Goal: Task Accomplishment & Management: Manage account settings

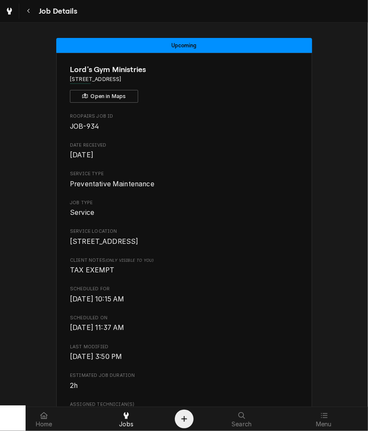
scroll to position [316, 0]
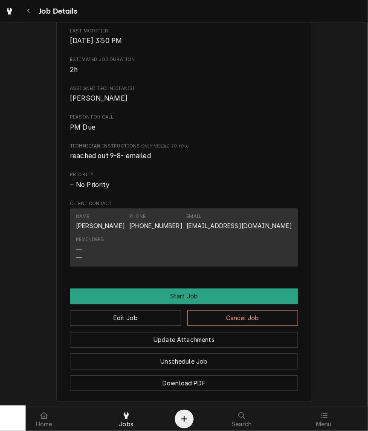
drag, startPoint x: 33, startPoint y: 17, endPoint x: 45, endPoint y: 28, distance: 16.1
click at [33, 17] on button "Navigate back" at bounding box center [28, 10] width 15 height 15
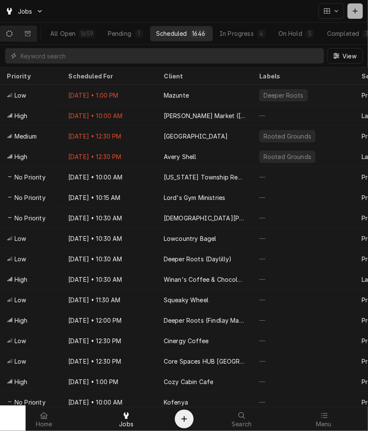
click at [352, 11] on div "Dynamic Content Wrapper" at bounding box center [355, 11] width 9 height 9
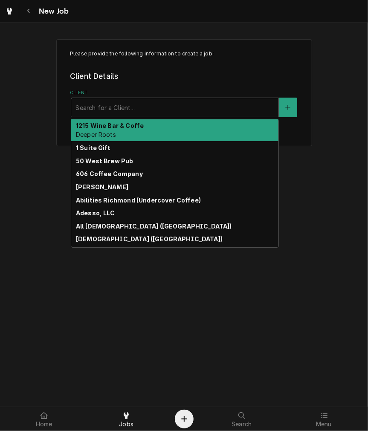
click at [171, 101] on div "Client" at bounding box center [175, 107] width 199 height 15
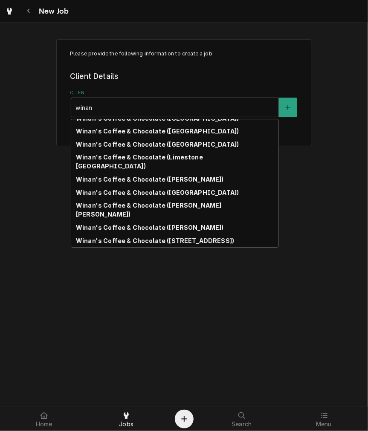
scroll to position [67, 0]
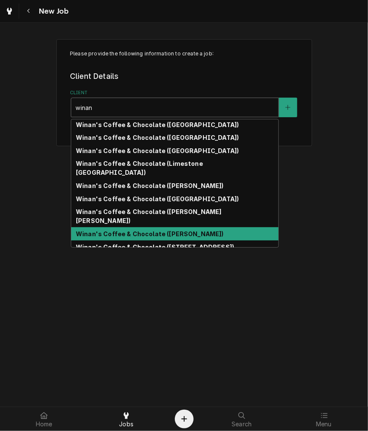
type input "winan"
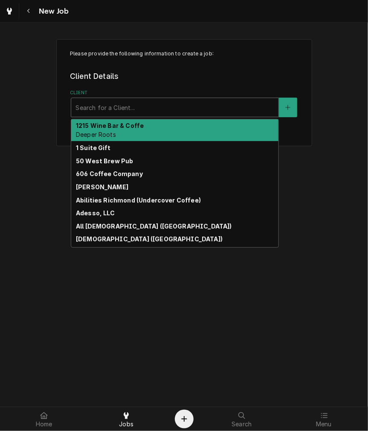
click at [133, 109] on div "Client" at bounding box center [175, 107] width 199 height 15
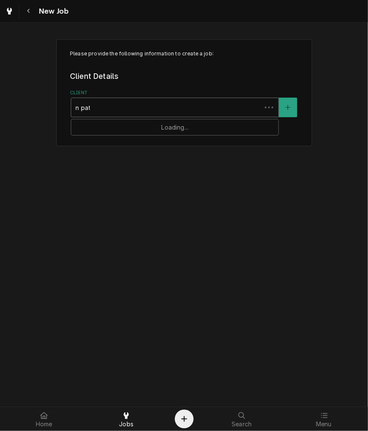
type input "n patt"
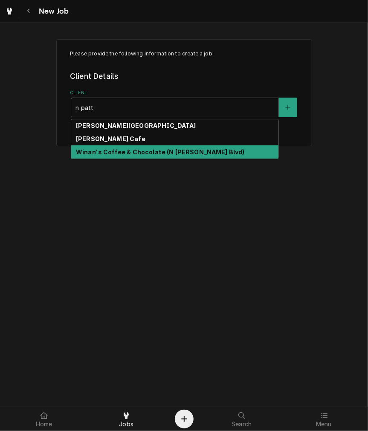
click at [224, 155] on div "Winan's Coffee & Chocolate (N Patterson Blvd)" at bounding box center [174, 152] width 207 height 13
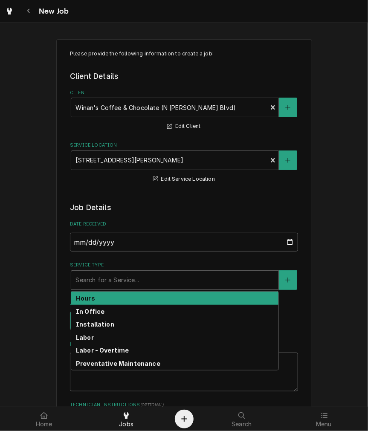
click at [143, 287] on div "Service Type" at bounding box center [175, 280] width 199 height 15
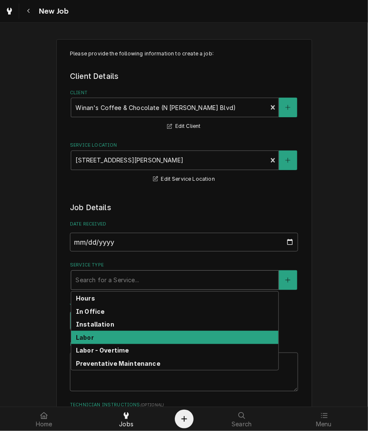
click at [90, 338] on div "Labor" at bounding box center [174, 337] width 207 height 13
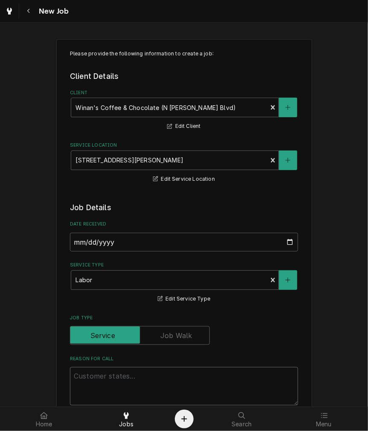
click at [104, 369] on textarea "Reason For Call" at bounding box center [184, 386] width 228 height 38
type textarea "x"
type textarea "g"
type textarea "x"
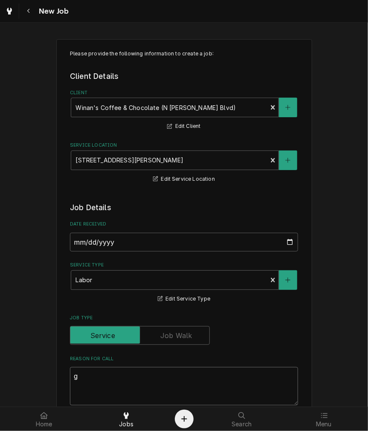
type textarea "gr"
type textarea "x"
type textarea "gro"
type textarea "x"
type textarea "grop"
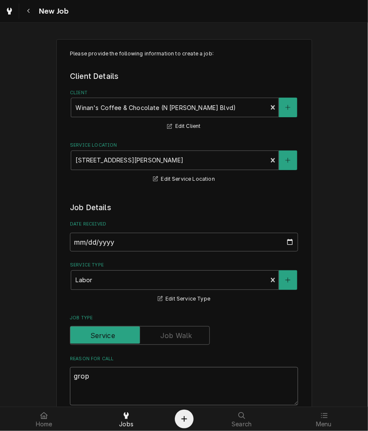
type textarea "x"
type textarea "gropu"
click at [122, 382] on textarea "gropu" at bounding box center [184, 386] width 228 height 38
type textarea "x"
type textarea "grop"
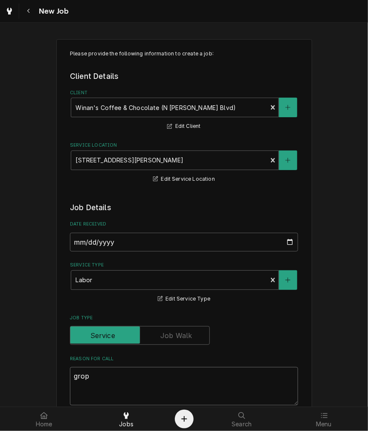
type textarea "x"
type textarea "gro"
type textarea "x"
type textarea "gr"
type textarea "x"
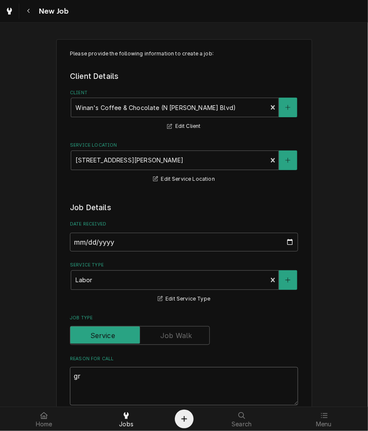
type textarea "g"
type textarea "x"
type textarea "m"
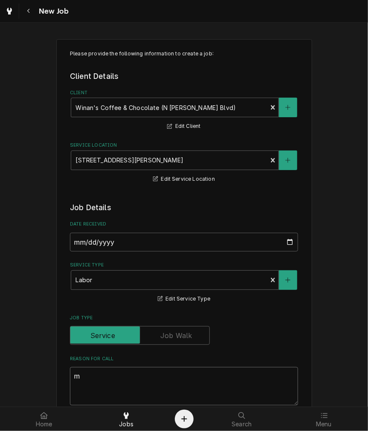
type textarea "x"
type textarea "mi"
type textarea "x"
type textarea "mid"
type textarea "x"
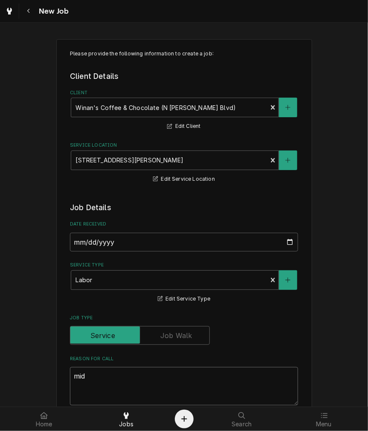
type textarea "midd"
type textarea "x"
type textarea "middd"
type textarea "x"
type textarea "midddl"
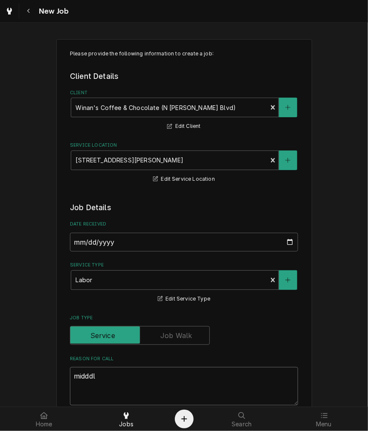
type textarea "x"
type textarea "midddle"
type textarea "x"
type textarea "midddle"
type textarea "x"
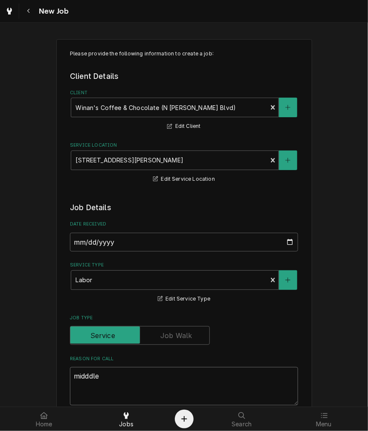
type textarea "midddle"
type textarea "x"
type textarea "midddl"
type textarea "x"
type textarea "middd"
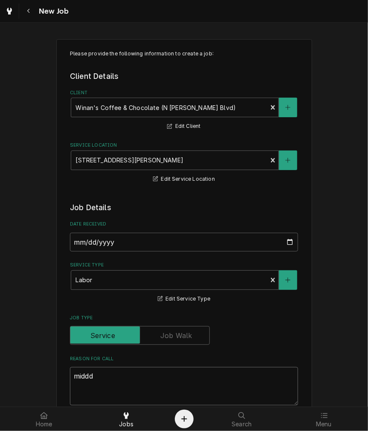
type textarea "x"
type textarea "midd"
type textarea "x"
type textarea "middl"
type textarea "x"
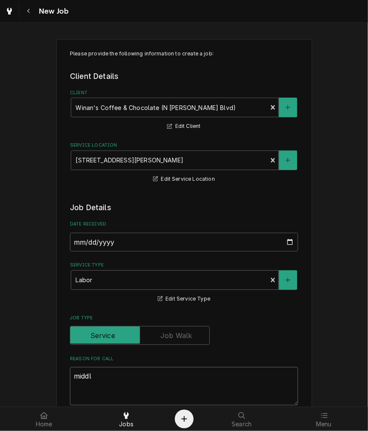
type textarea "middle"
type textarea "x"
type textarea "middle"
type textarea "x"
type textarea "middle gr"
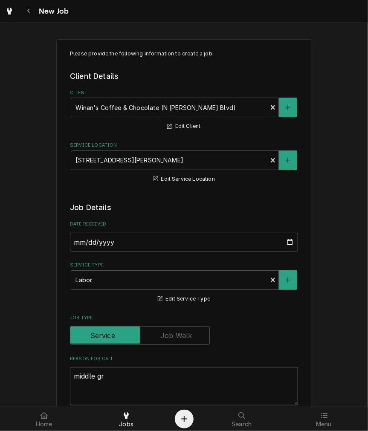
type textarea "x"
type textarea "middle gro"
type textarea "x"
type textarea "middle grou"
type textarea "x"
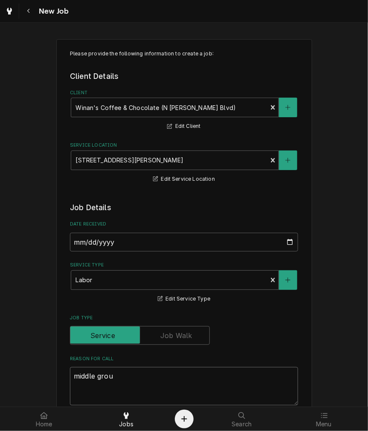
type textarea "middle group"
type textarea "x"
type textarea "middle group"
type textarea "x"
type textarea "middle group i"
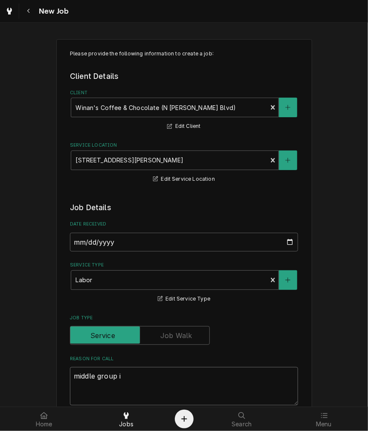
type textarea "x"
type textarea "middle group is"
type textarea "x"
type textarea "middle group is"
type textarea "x"
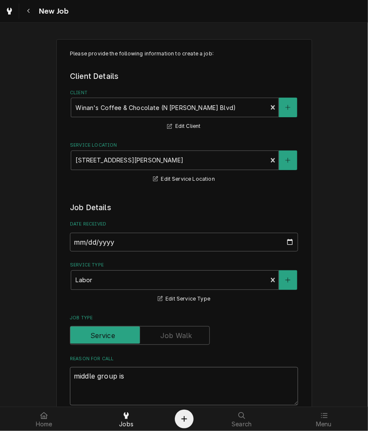
type textarea "middle group is c"
type textarea "x"
type textarea "middle group is co"
type textarea "x"
type textarea "middle group is con"
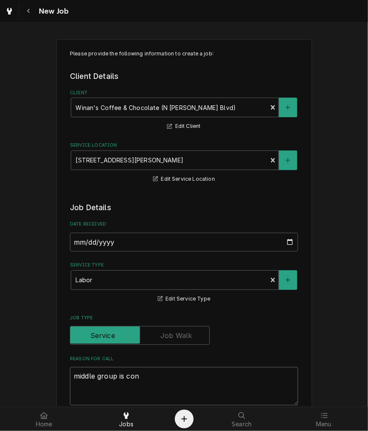
type textarea "x"
type textarea "middle group is cont"
type textarea "x"
type textarea "middle group is conti"
type textarea "x"
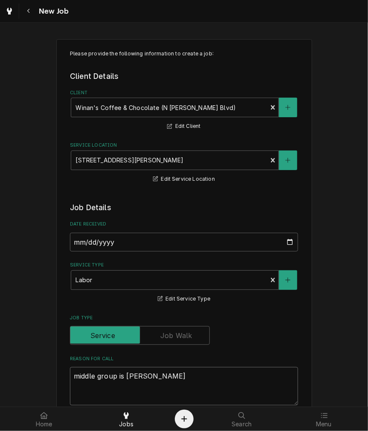
type textarea "middle group is contin"
type textarea "x"
type textarea "middle group is continu"
type textarea "x"
type textarea "middle group is continuo"
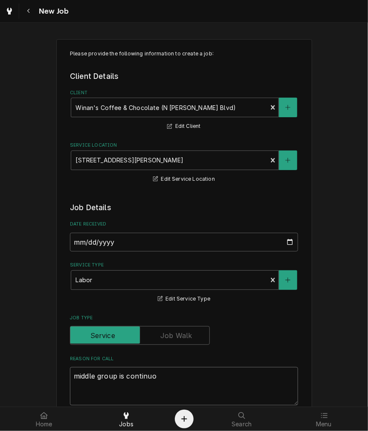
type textarea "x"
type textarea "middle group is continuou"
type textarea "x"
type textarea "middle group is continuoul"
type textarea "x"
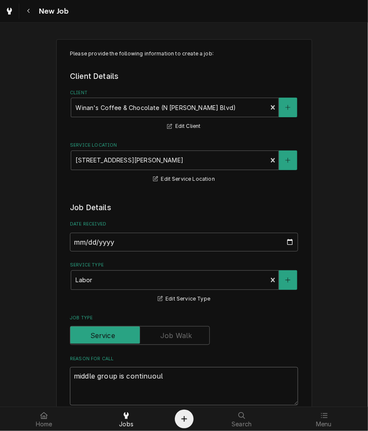
type textarea "middle group is continuou"
type textarea "x"
type textarea "middle group is continuous"
type textarea "x"
type textarea "middle group is continuousl"
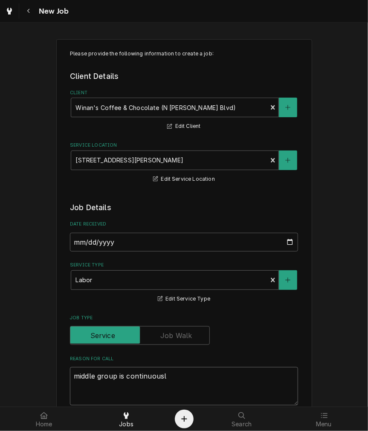
type textarea "x"
type textarea "middle group is continuously"
type textarea "x"
type textarea "middle group is continuously"
type textarea "x"
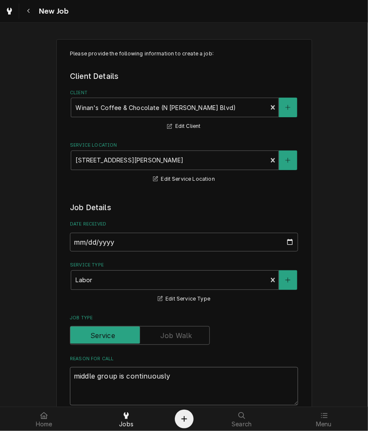
type textarea "middle group is continuously r"
type textarea "x"
type textarea "middle group is continuously ru"
type textarea "x"
type textarea "middle group is continuously run"
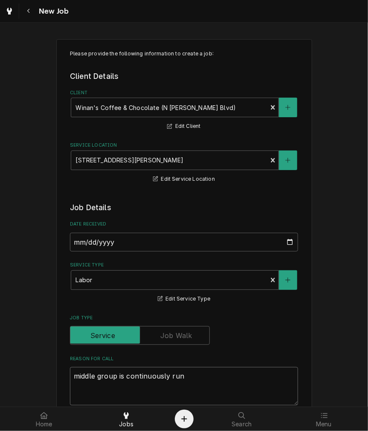
type textarea "x"
type textarea "middle group is continuously runn"
type textarea "x"
type textarea "middle group is continuously runni"
type textarea "x"
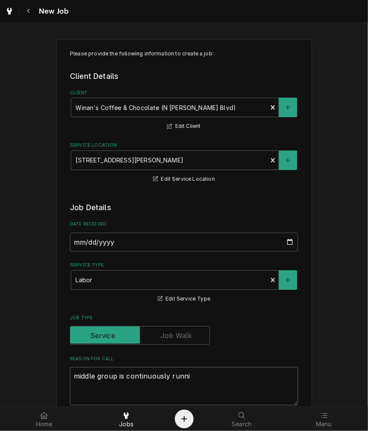
type textarea "middle group is continuously runnin"
type textarea "x"
type textarea "middle group is continuously running"
type textarea "x"
type textarea "middle group is continuously running,"
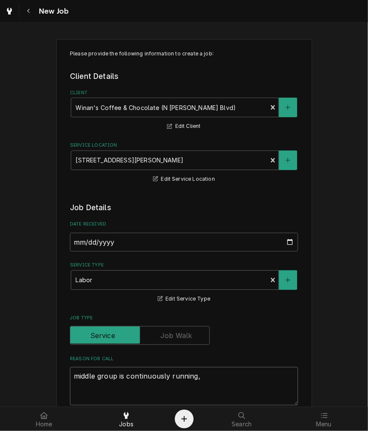
type textarea "x"
type textarea "middle group is continuously running,"
type textarea "x"
type textarea "middle group is continuously running, w"
type textarea "x"
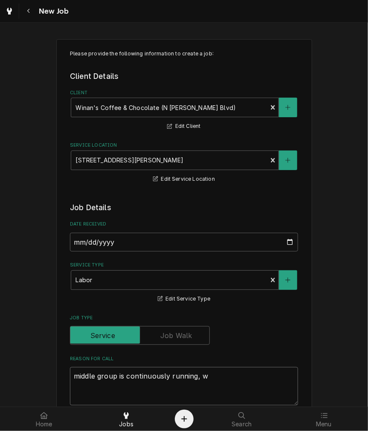
type textarea "middle group is continuously running, wo"
type textarea "x"
type textarea "middle group is continuously running, wont"
type textarea "x"
type textarea "middle group is continuously running, wont"
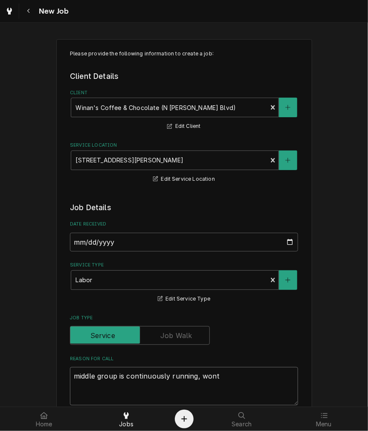
type textarea "x"
type textarea "middle group is continuously running, wont s"
type textarea "x"
type textarea "middle group is continuously running, wont st"
type textarea "x"
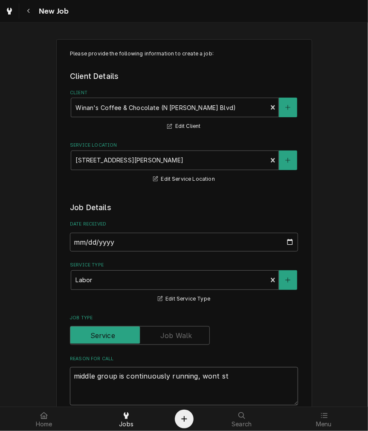
type textarea "middle group is continuously running, wont sto"
type textarea "x"
type textarea "middle group is continuously running, wont stop"
type textarea "x"
type textarea "middle group is continuously running, wont stop"
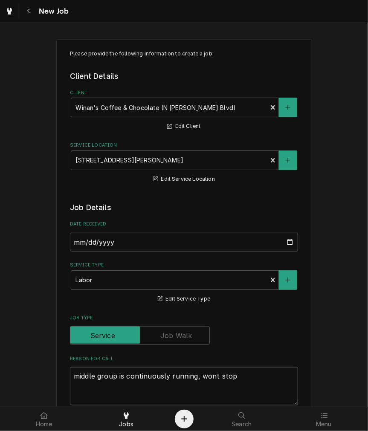
type textarea "x"
type textarea "middle group is continuously running, wont stop u"
type textarea "x"
type textarea "middle group is continuously running, wont stop un"
type textarea "x"
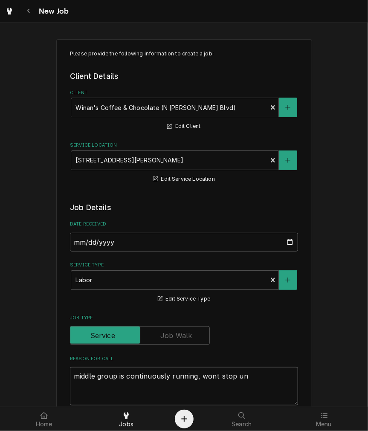
type textarea "middle group is continuously running, wont stop unt"
type textarea "x"
type textarea "middle group is continuously running, wont stop unti"
type textarea "x"
type textarea "middle group is continuously running, wont stop until"
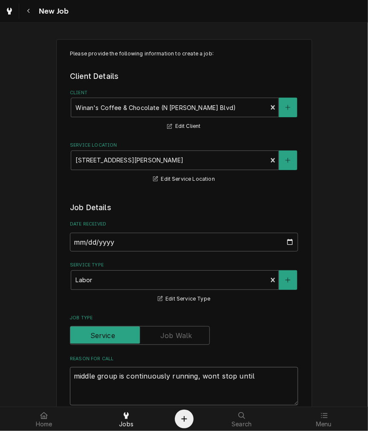
type textarea "x"
type textarea "middle group is continuously running, wont stop until"
type textarea "x"
type textarea "middle group is continuously running, wont stop until m"
type textarea "x"
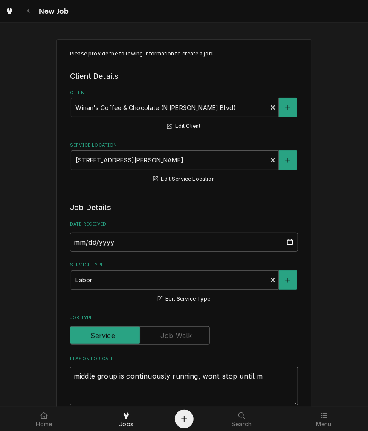
type textarea "middle group is continuously running, wont stop until ma"
type textarea "x"
type textarea "middle group is continuously running, wont stop until mau"
type textarea "x"
type textarea "middle group is continuously running, wont stop until maun"
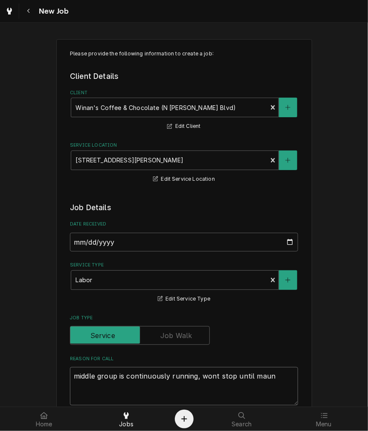
type textarea "x"
type textarea "middle group is continuously running, wont stop until mau"
type textarea "x"
type textarea "middle group is continuously running, wont stop until ma"
type textarea "x"
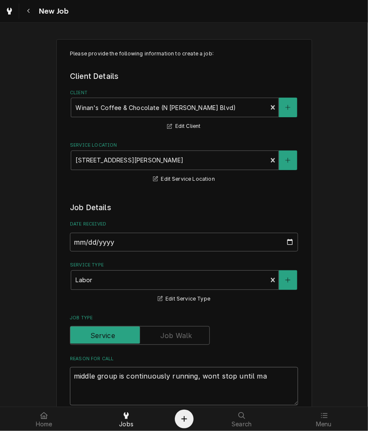
type textarea "middle group is continuously running, wont stop until man"
type textarea "x"
type textarea "middle group is continuously running, wont stop until manu"
type textarea "x"
type textarea "middle group is continuously running, wont stop until manua"
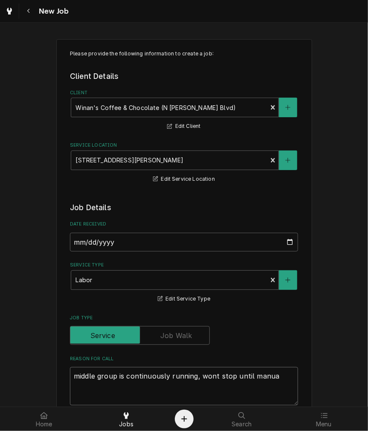
type textarea "x"
type textarea "middle group is continuously running, wont stop until manual"
type textarea "x"
type textarea "middle group is continuously running, wont stop until manuall"
type textarea "x"
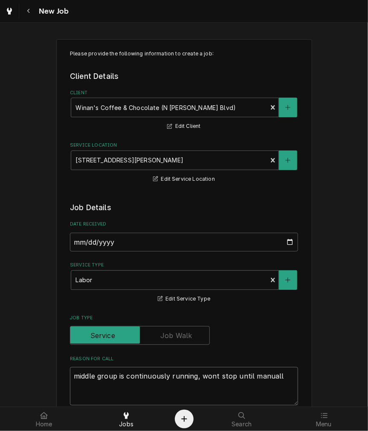
type textarea "middle group is continuously running, wont stop until manually"
type textarea "x"
type textarea "middle group is continuously running, wont stop until manually"
type textarea "x"
type textarea "middle group is continuously running, wont stop until manually"
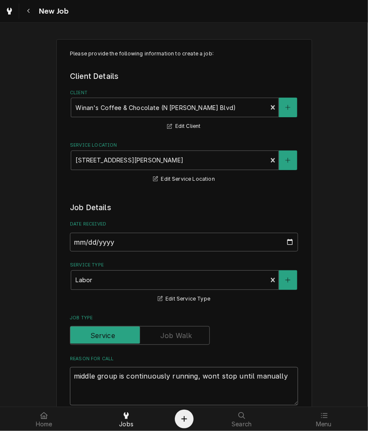
type textarea "x"
type textarea "middle group is continuously running, wont stop until manuall"
type textarea "x"
type textarea "middle group is continuously running, wont stop until manual"
type textarea "x"
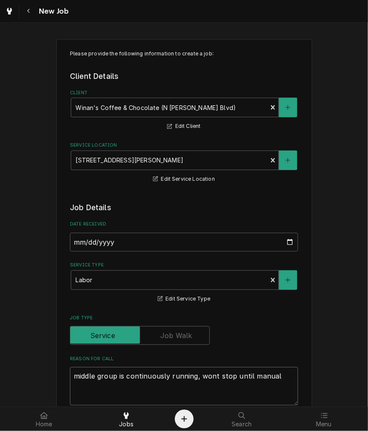
type textarea "middle group is continuously running, wont stop until manua"
type textarea "x"
type textarea "middle group is continuously running, wont stop until manu"
type textarea "x"
type textarea "middle group is continuously running, wont stop until man"
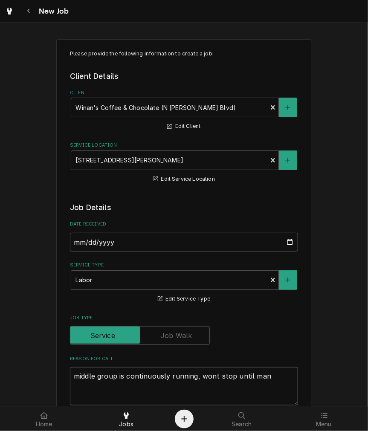
type textarea "x"
type textarea "middle group is continuously running, wont stop until ma"
type textarea "x"
type textarea "middle group is continuously running, wont stop until m"
type textarea "x"
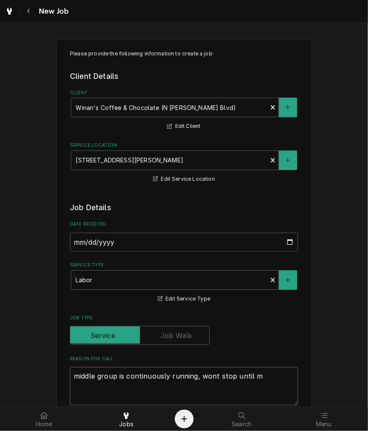
type textarea "middle group is continuously running, wont stop until"
type textarea "x"
type textarea "middle group is continuously running, wont stop until p"
type textarea "x"
type textarea "middle group is continuously running, wont stop until pu"
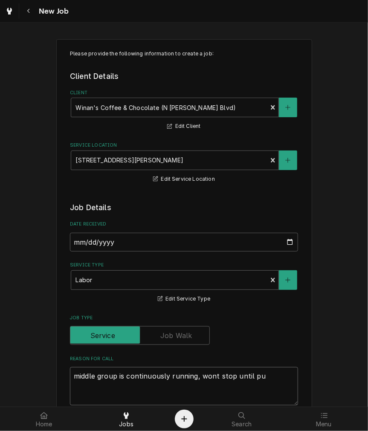
type textarea "x"
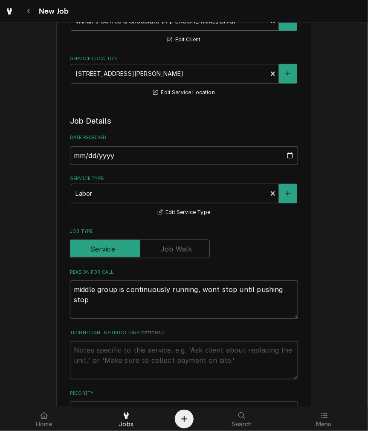
scroll to position [237, 0]
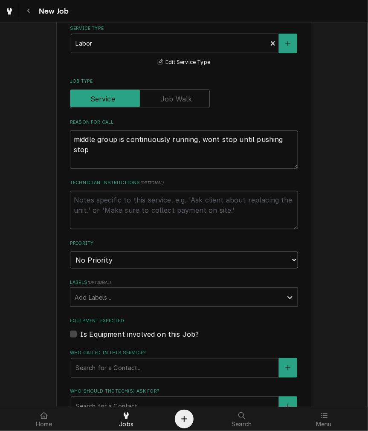
drag, startPoint x: 127, startPoint y: 261, endPoint x: 125, endPoint y: 266, distance: 5.4
click at [127, 261] on select "No Priority Urgent High Medium Low" at bounding box center [184, 260] width 228 height 17
click at [70, 252] on select "No Priority Urgent High Medium Low" at bounding box center [184, 260] width 228 height 17
click at [99, 298] on div "Labels" at bounding box center [177, 297] width 204 height 15
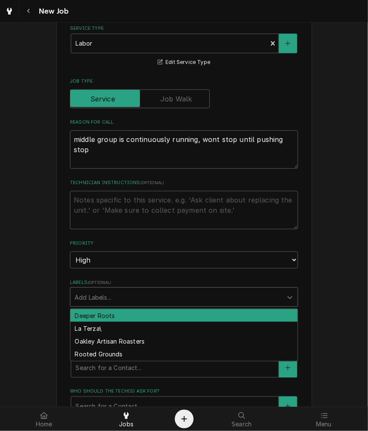
click at [99, 297] on div "Labels" at bounding box center [177, 297] width 204 height 15
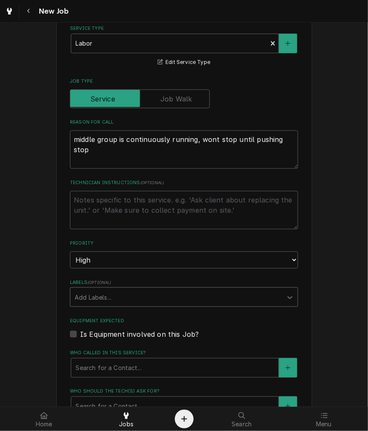
click at [113, 337] on label "Is Equipment involved on this Job?" at bounding box center [139, 334] width 119 height 10
click at [113, 337] on input "Equipment Expected" at bounding box center [194, 338] width 228 height 19
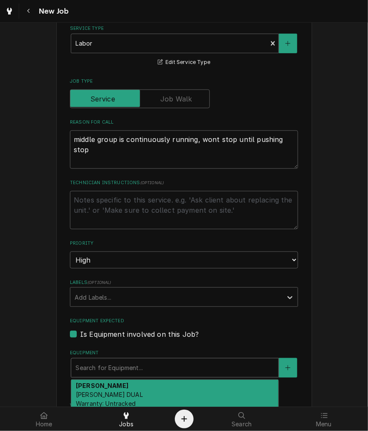
click at [110, 361] on div "Equipment" at bounding box center [175, 368] width 199 height 15
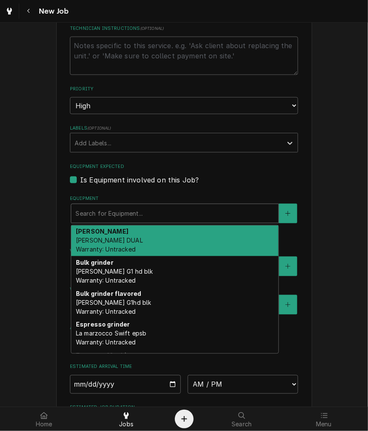
scroll to position [395, 0]
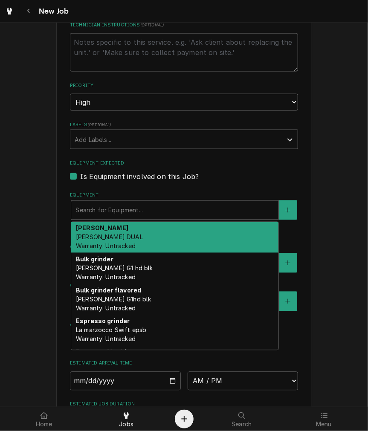
click at [80, 177] on label "Is Equipment involved on this Job?" at bounding box center [139, 177] width 119 height 10
click at [80, 177] on input "Equipment Expected" at bounding box center [194, 181] width 228 height 19
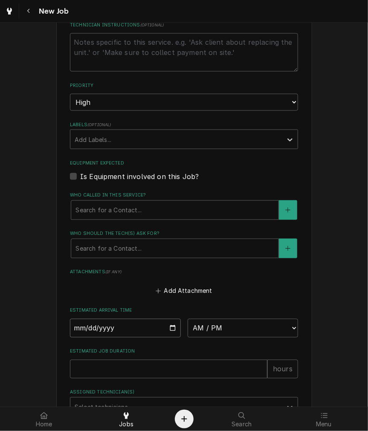
click at [166, 330] on input "Date" at bounding box center [125, 328] width 111 height 19
click at [220, 325] on select "AM / PM 6:00 AM 6:15 AM 6:30 AM 6:45 AM 7:00 AM 7:15 AM 7:30 AM 7:45 AM 8:00 AM…" at bounding box center [243, 328] width 111 height 19
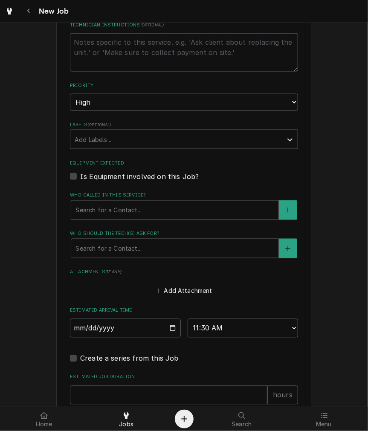
click at [121, 382] on div "Estimated Job Duration hours" at bounding box center [184, 389] width 228 height 30
click at [119, 384] on div "Estimated Job Duration hours" at bounding box center [184, 389] width 228 height 30
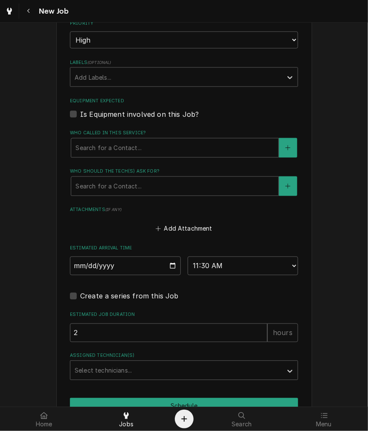
scroll to position [504, 0]
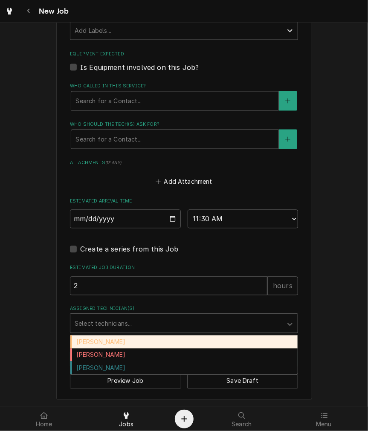
click at [116, 322] on div "Assigned Technician(s)" at bounding box center [177, 323] width 204 height 15
drag, startPoint x: 116, startPoint y: 338, endPoint x: 114, endPoint y: 363, distance: 24.8
click at [116, 338] on div "[PERSON_NAME]" at bounding box center [183, 342] width 227 height 13
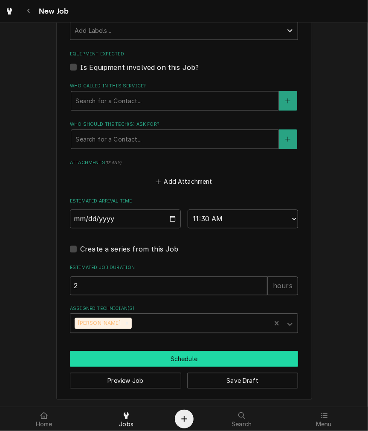
click at [112, 360] on button "Schedule" at bounding box center [184, 360] width 228 height 16
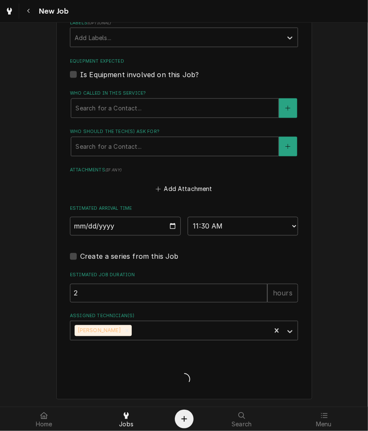
scroll to position [496, 0]
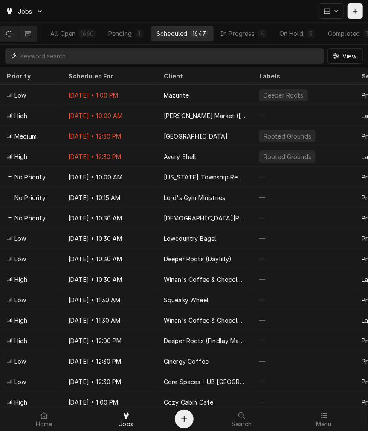
click at [66, 49] on input "Dynamic Content Wrapper" at bounding box center [170, 55] width 300 height 15
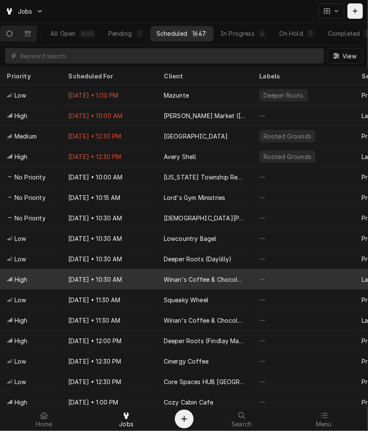
click at [229, 275] on div "Winan's Coffee & Chocolate (Troy Bookstore)" at bounding box center [205, 279] width 82 height 9
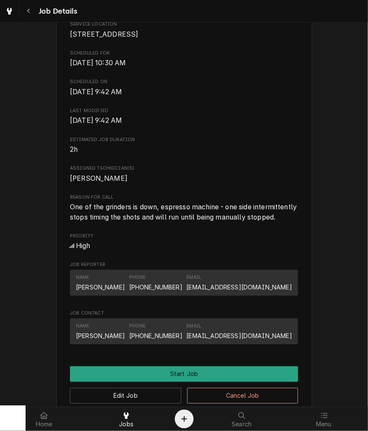
scroll to position [429, 0]
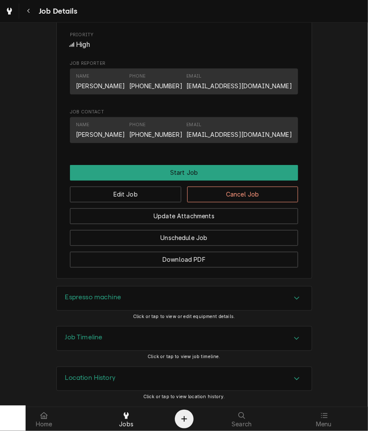
drag, startPoint x: 74, startPoint y: 134, endPoint x: 110, endPoint y: 137, distance: 36.0
click at [76, 134] on div "Erin" at bounding box center [100, 134] width 49 height 9
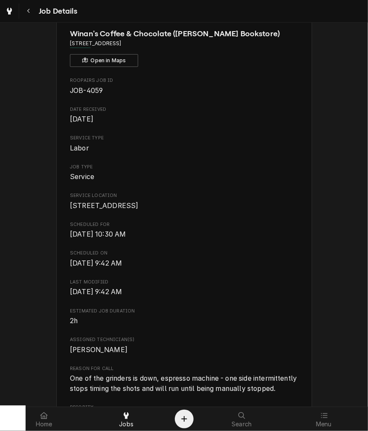
scroll to position [35, 0]
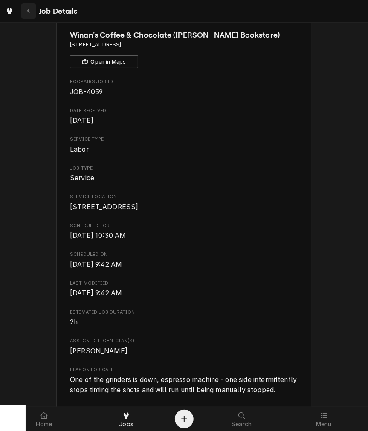
click at [32, 14] on div "Navigate back" at bounding box center [28, 11] width 9 height 9
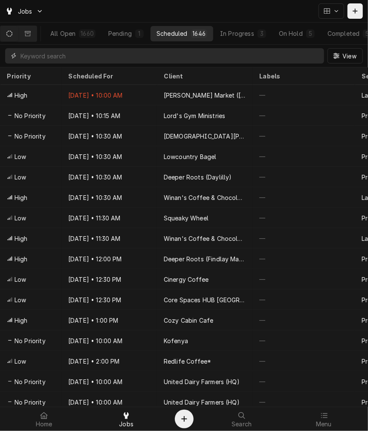
click at [144, 57] on input "Dynamic Content Wrapper" at bounding box center [170, 55] width 300 height 15
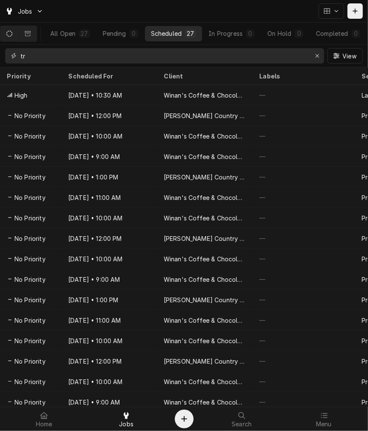
type input "t"
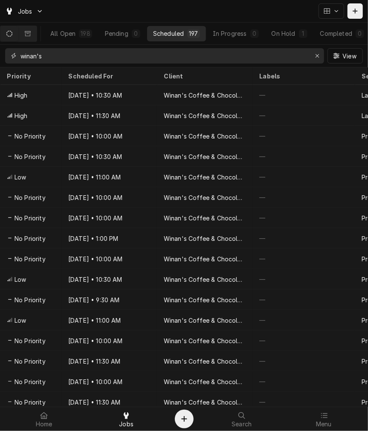
type input "winan's"
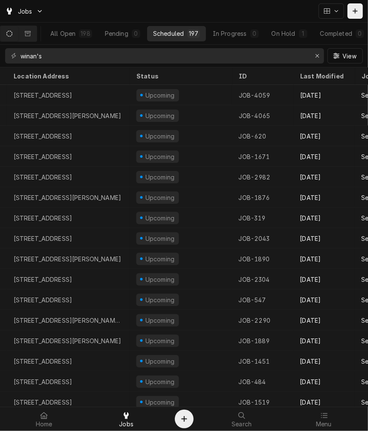
scroll to position [0, 400]
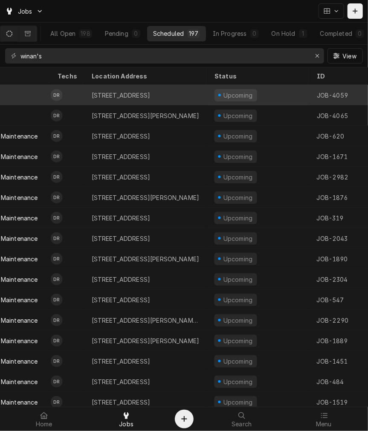
click at [151, 95] on div "[STREET_ADDRESS]" at bounding box center [121, 95] width 59 height 9
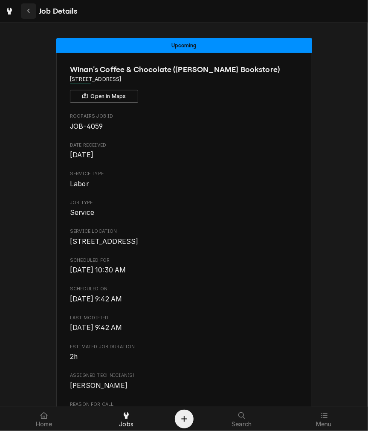
click at [28, 11] on icon "Navigate back" at bounding box center [29, 11] width 4 height 6
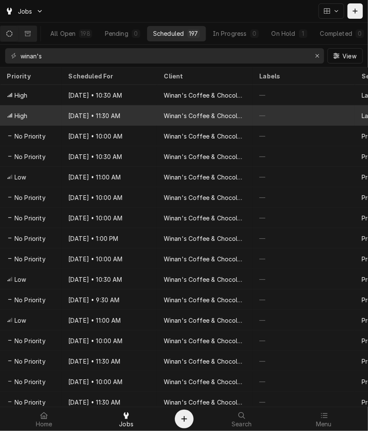
click at [72, 116] on div "Sep 24 • 11:30 AM" at bounding box center [109, 115] width 96 height 20
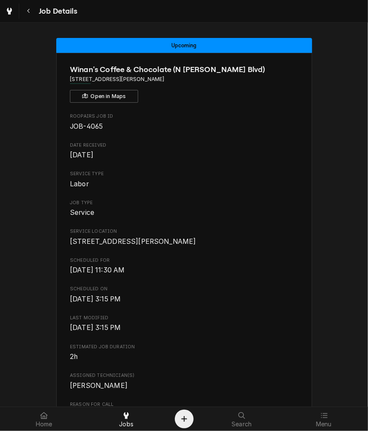
scroll to position [237, 0]
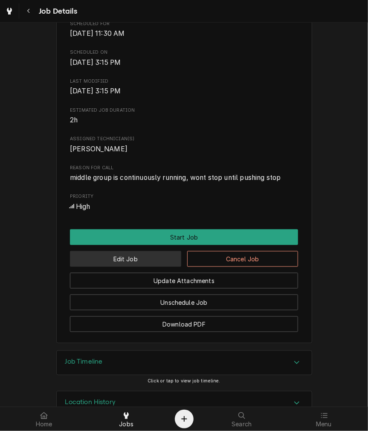
drag, startPoint x: 111, startPoint y: 273, endPoint x: 111, endPoint y: 268, distance: 5.1
click at [111, 267] on button "Edit Job" at bounding box center [125, 259] width 111 height 16
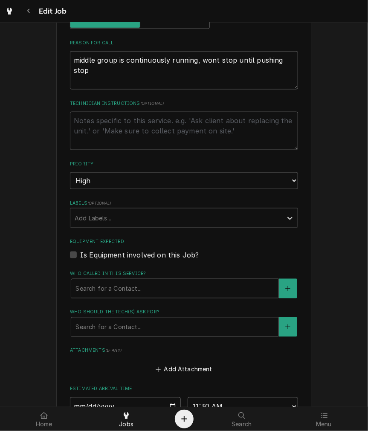
scroll to position [474, 0]
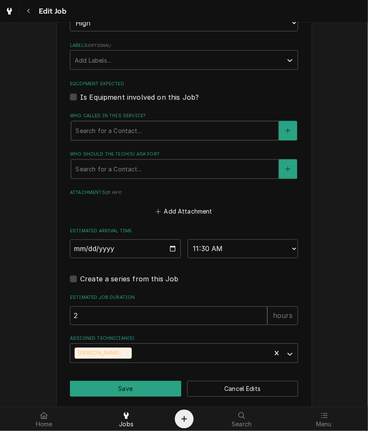
type textarea "x"
click at [104, 129] on div "Who called in this service?" at bounding box center [175, 130] width 199 height 15
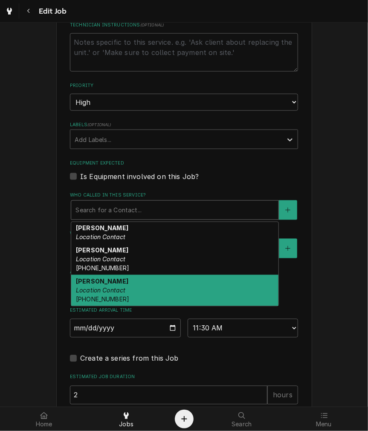
click at [30, 164] on div "Use the fields below to edit this job: Client Details Client Winan's Coffee & C…" at bounding box center [184, 66] width 368 height 858
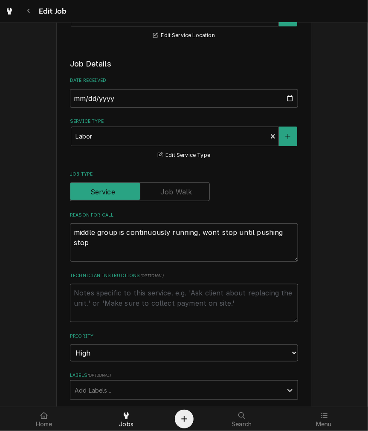
scroll to position [0, 0]
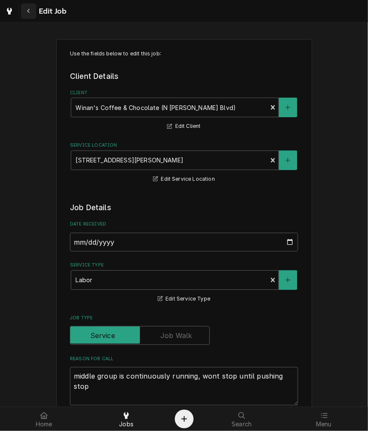
click at [32, 12] on div "Navigate back" at bounding box center [28, 11] width 9 height 9
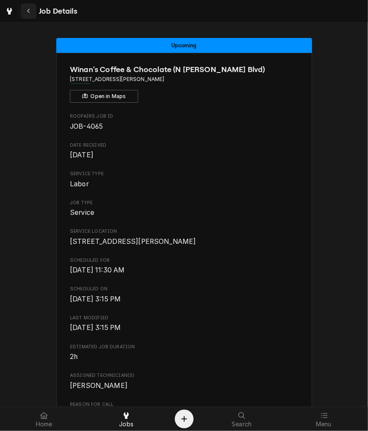
click at [29, 11] on icon "Navigate back" at bounding box center [29, 11] width 4 height 6
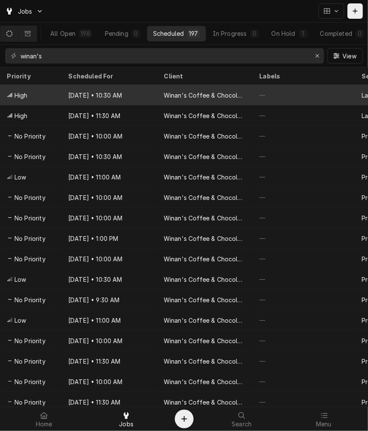
click at [123, 96] on div "Sep 24 • 10:30 AM" at bounding box center [109, 95] width 96 height 20
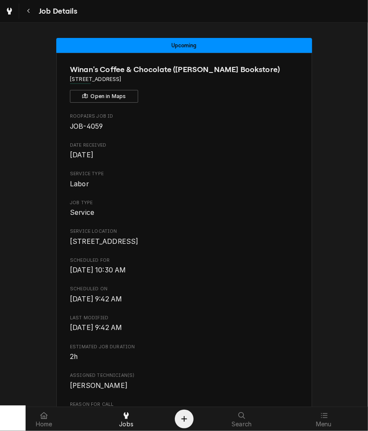
drag, startPoint x: 27, startPoint y: 8, endPoint x: 58, endPoint y: 16, distance: 31.4
click at [27, 8] on icon "Navigate back" at bounding box center [29, 11] width 4 height 6
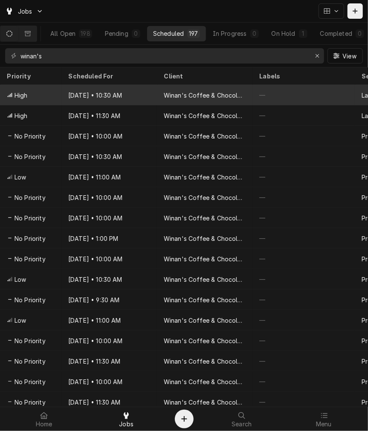
click at [153, 85] on div "Sep 24 • 10:30 AM" at bounding box center [109, 95] width 96 height 20
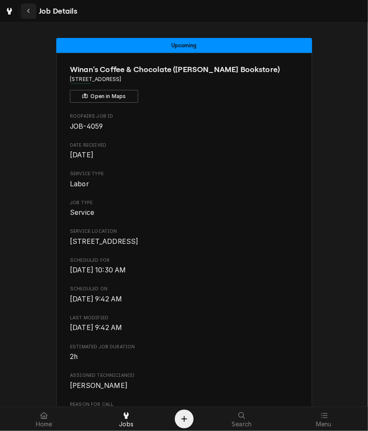
click at [32, 13] on div "Navigate back" at bounding box center [28, 11] width 9 height 9
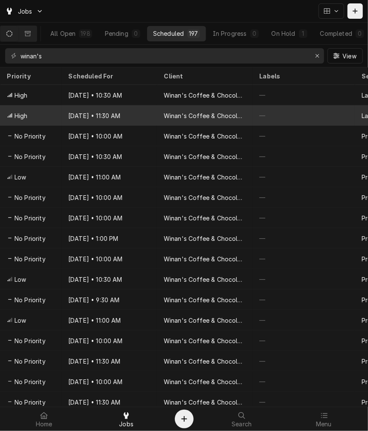
click at [163, 114] on div "Winan's Coffee & Chocolate (N [PERSON_NAME] Blvd)" at bounding box center [205, 115] width 96 height 20
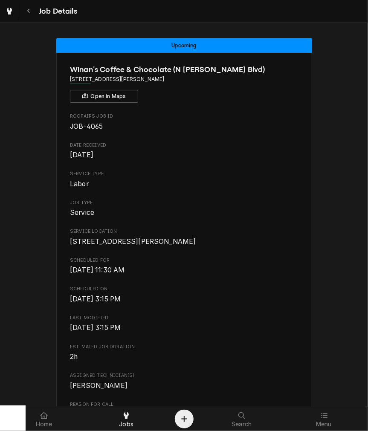
drag, startPoint x: 29, startPoint y: 11, endPoint x: 57, endPoint y: 19, distance: 28.9
click at [29, 11] on icon "Navigate back" at bounding box center [29, 11] width 4 height 6
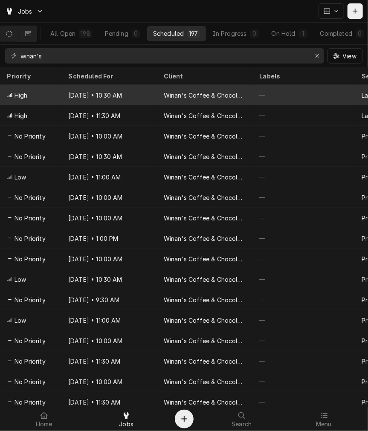
click at [133, 96] on div "[DATE] • 10:30 AM" at bounding box center [109, 95] width 96 height 20
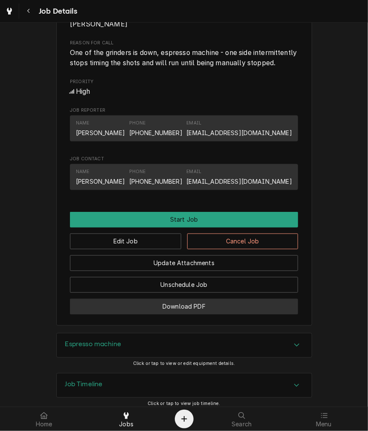
scroll to position [395, 0]
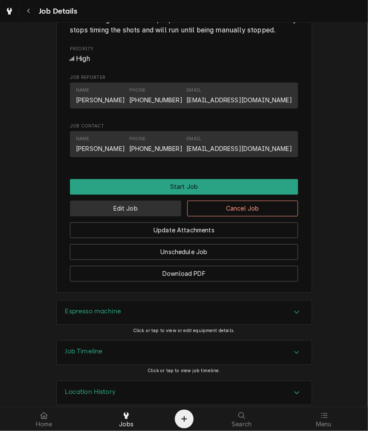
click at [135, 217] on button "Edit Job" at bounding box center [125, 209] width 111 height 16
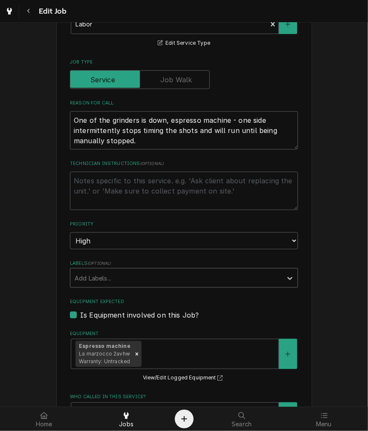
type textarea "x"
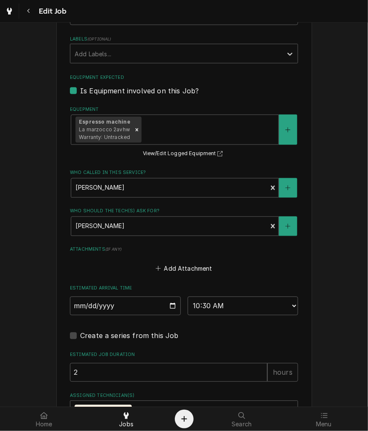
scroll to position [545, 0]
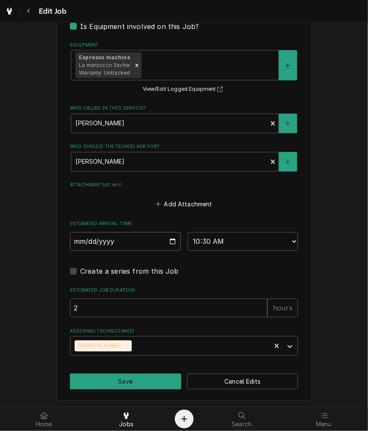
click at [172, 236] on input "[DATE]" at bounding box center [125, 242] width 111 height 19
click at [172, 239] on input "[DATE]" at bounding box center [125, 242] width 111 height 19
click at [210, 288] on label "Estimated Job Duration" at bounding box center [184, 291] width 228 height 7
click at [210, 299] on input "2" at bounding box center [169, 308] width 198 height 19
click at [216, 246] on select "AM / PM 6:00 AM 6:15 AM 6:30 AM 6:45 AM 7:00 AM 7:15 AM 7:30 AM 7:45 AM 8:00 AM…" at bounding box center [243, 242] width 111 height 19
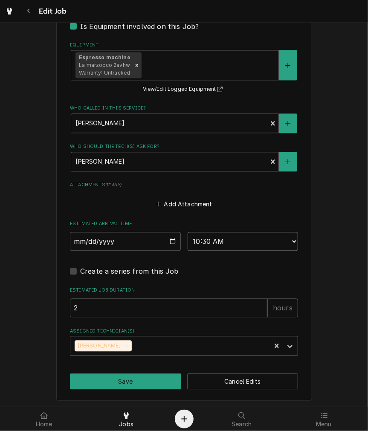
select select "10:00:00"
click at [188, 233] on select "AM / PM 6:00 AM 6:15 AM 6:30 AM 6:45 AM 7:00 AM 7:15 AM 7:30 AM 7:45 AM 8:00 AM…" at bounding box center [243, 242] width 111 height 19
click at [124, 346] on icon "Remove Damon Rinehart" at bounding box center [127, 346] width 6 height 6
click at [117, 346] on div "Assigned Technician(s)" at bounding box center [177, 346] width 204 height 15
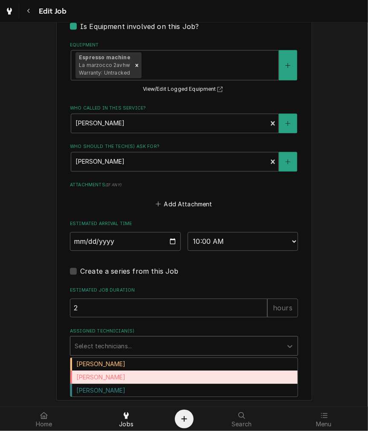
click at [113, 373] on div "[PERSON_NAME]" at bounding box center [183, 377] width 227 height 13
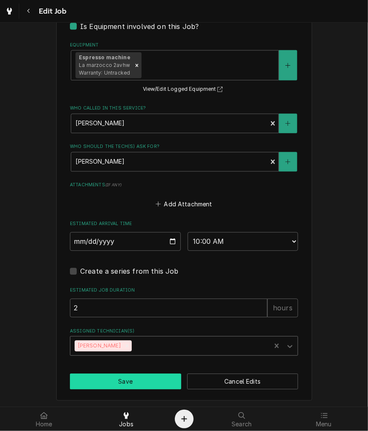
click at [125, 382] on button "Save" at bounding box center [125, 382] width 111 height 16
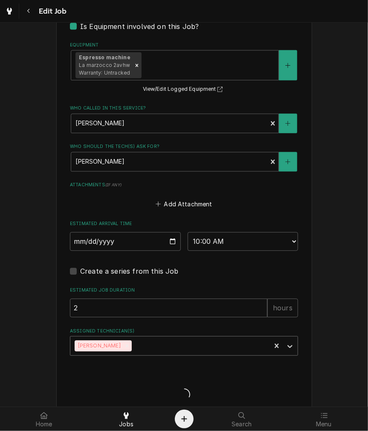
type textarea "x"
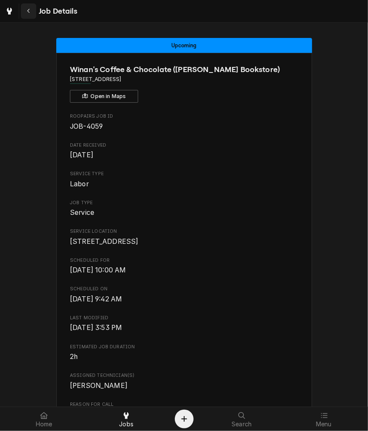
click at [31, 15] on div "Navigate back" at bounding box center [28, 11] width 9 height 9
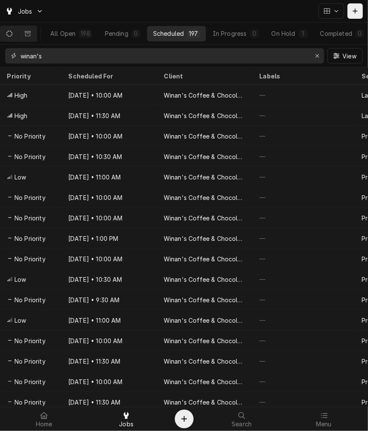
drag, startPoint x: 19, startPoint y: 58, endPoint x: -64, endPoint y: 60, distance: 82.4
click at [0, 60] on html "Jobs All Open 198 Pending 0 Scheduled 197 In Progress 0 On Hold 1 Completed 0 w…" at bounding box center [184, 215] width 368 height 431
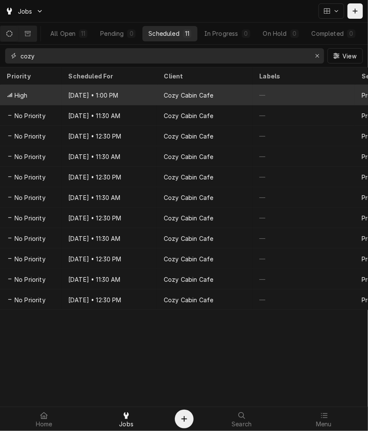
type input "cozy"
click at [98, 91] on div "[DATE] • 1:00 PM" at bounding box center [109, 95] width 96 height 20
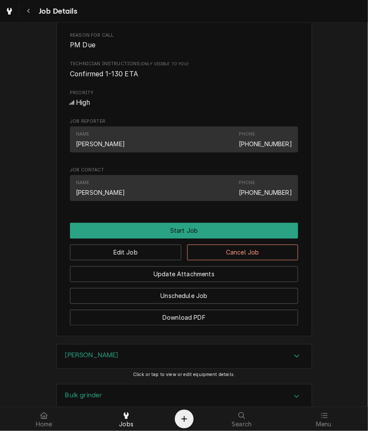
scroll to position [395, 0]
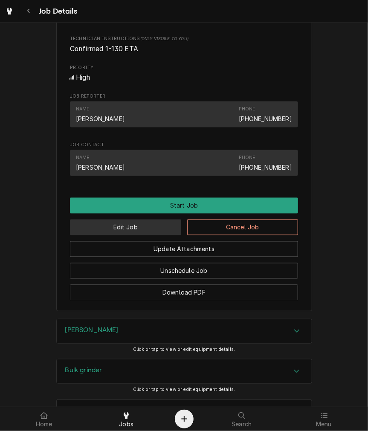
click at [147, 235] on button "Edit Job" at bounding box center [125, 228] width 111 height 16
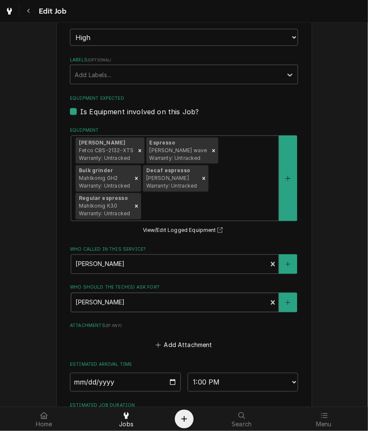
scroll to position [553, 0]
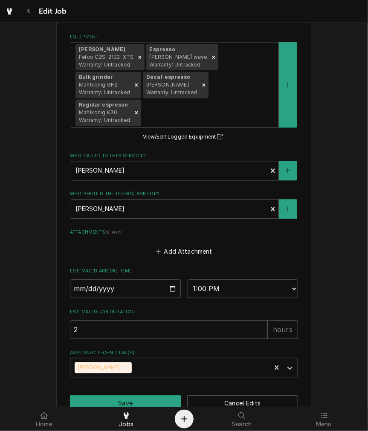
click at [134, 368] on div "Assigned Technician(s)" at bounding box center [200, 368] width 133 height 15
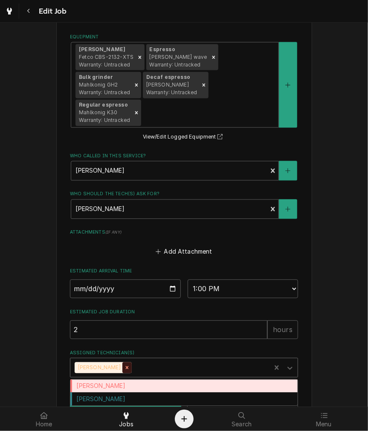
click at [124, 366] on icon "Remove Damon Rinehart" at bounding box center [127, 368] width 6 height 6
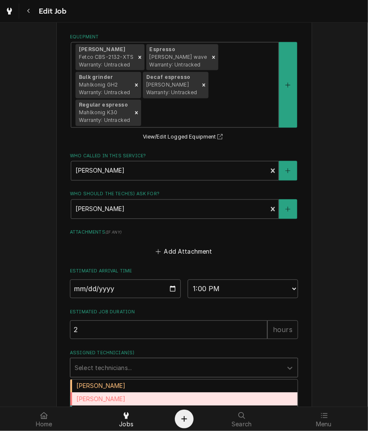
click at [104, 396] on div "[PERSON_NAME]" at bounding box center [183, 399] width 227 height 13
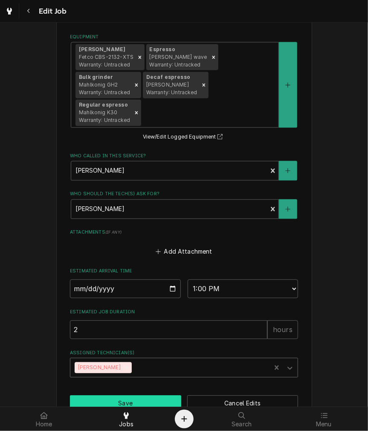
click at [133, 402] on button "Save" at bounding box center [125, 404] width 111 height 16
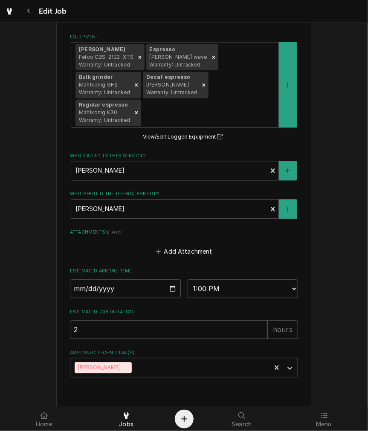
type textarea "x"
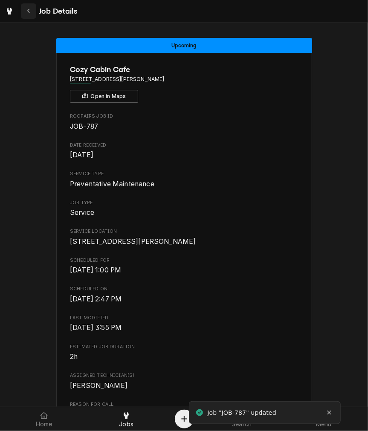
click at [29, 10] on icon "Navigate back" at bounding box center [29, 11] width 4 height 6
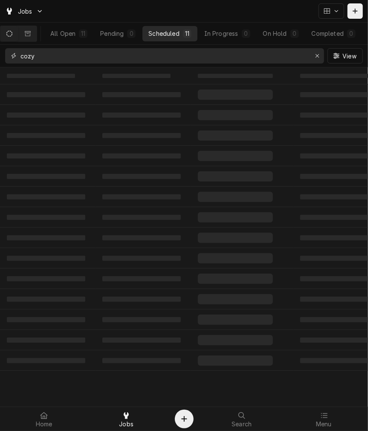
click at [140, 60] on input "cozy" at bounding box center [164, 55] width 288 height 15
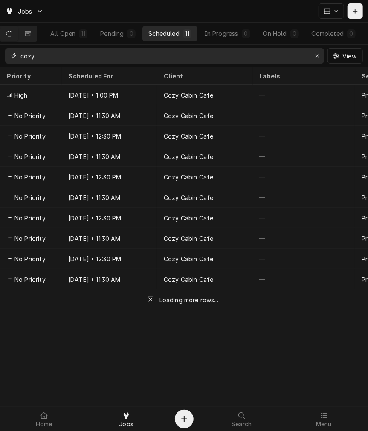
click at [140, 60] on input "cozy" at bounding box center [164, 55] width 288 height 15
drag, startPoint x: 245, startPoint y: 41, endPoint x: 311, endPoint y: 40, distance: 66.6
click at [246, 40] on button "In Progress 0" at bounding box center [227, 33] width 58 height 15
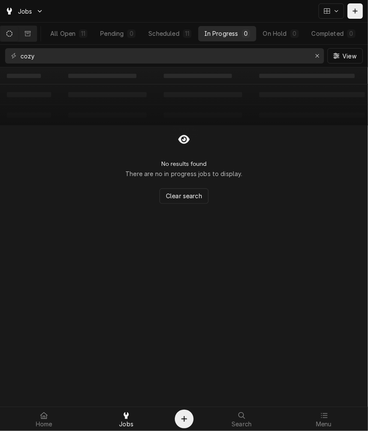
click at [317, 63] on div "cozy" at bounding box center [164, 55] width 319 height 15
click at [312, 51] on button "Erase input" at bounding box center [318, 56] width 14 height 14
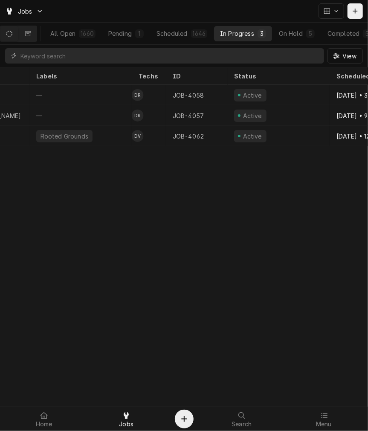
scroll to position [0, 350]
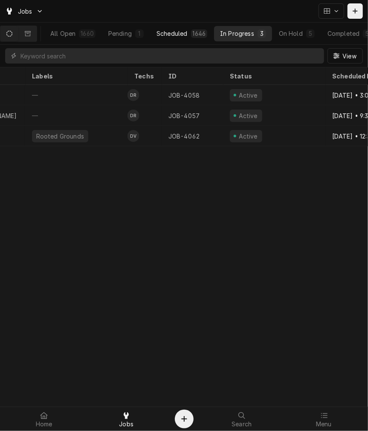
click at [196, 30] on div "1646" at bounding box center [199, 33] width 17 height 9
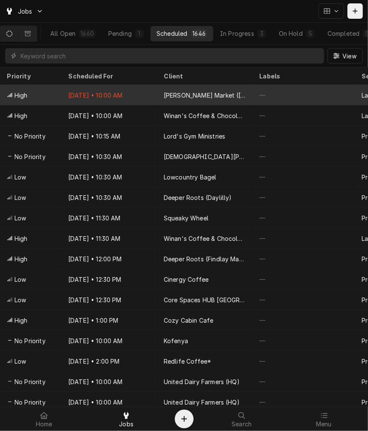
click at [146, 96] on div "Sep 23 • 10:00 AM" at bounding box center [109, 95] width 96 height 20
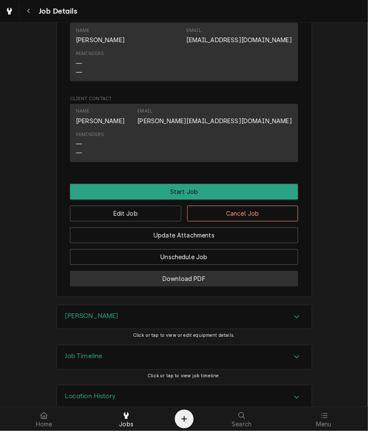
scroll to position [611, 0]
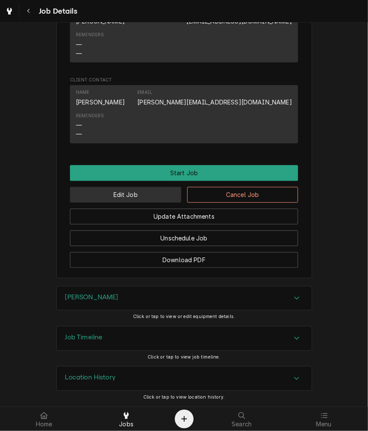
click at [137, 198] on button "Edit Job" at bounding box center [125, 195] width 111 height 16
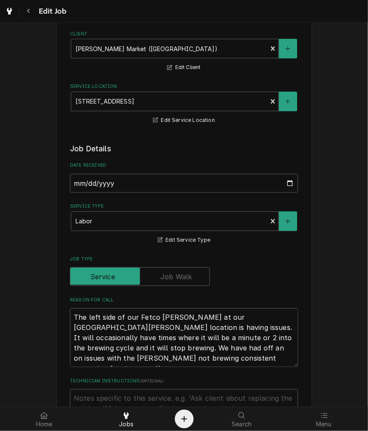
type textarea "x"
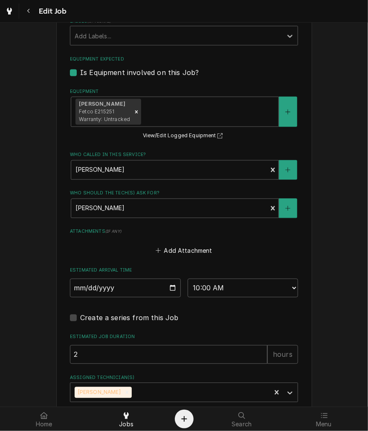
scroll to position [566, 0]
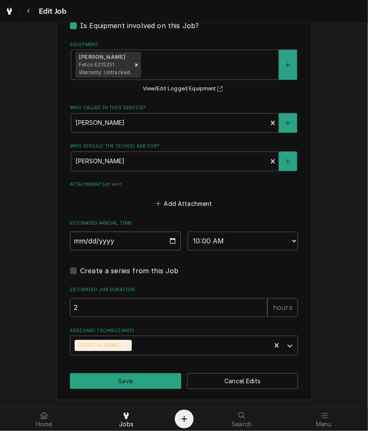
click at [163, 233] on input "2025-09-23" at bounding box center [125, 241] width 111 height 19
click at [170, 239] on input "2025-09-23" at bounding box center [125, 241] width 111 height 19
type input "2025-09-24"
click at [239, 242] on select "AM / PM 6:00 AM 6:15 AM 6:30 AM 6:45 AM 7:00 AM 7:15 AM 7:30 AM 7:45 AM 8:00 AM…" at bounding box center [243, 241] width 111 height 19
drag, startPoint x: 118, startPoint y: 346, endPoint x: 125, endPoint y: 344, distance: 7.2
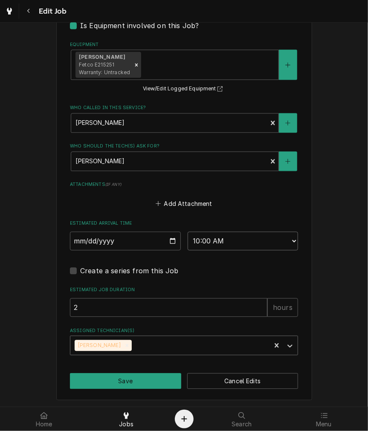
click at [124, 346] on icon "Remove Damon Rinehart" at bounding box center [127, 346] width 6 height 6
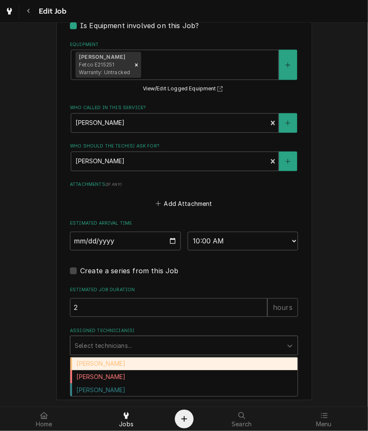
click at [134, 343] on div "Assigned Technician(s)" at bounding box center [177, 345] width 204 height 15
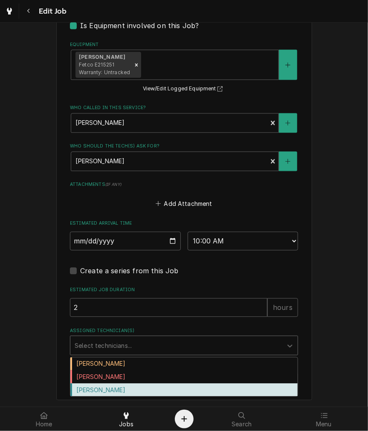
click at [109, 387] on div "[PERSON_NAME]" at bounding box center [183, 390] width 227 height 13
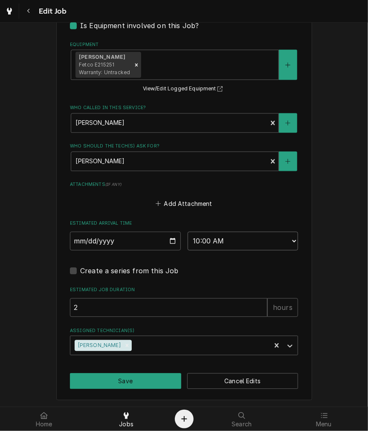
click at [212, 233] on select "AM / PM 6:00 AM 6:15 AM 6:30 AM 6:45 AM 7:00 AM 7:15 AM 7:30 AM 7:45 AM 8:00 AM…" at bounding box center [243, 241] width 111 height 19
click at [188, 232] on select "AM / PM 6:00 AM 6:15 AM 6:30 AM 6:45 AM 7:00 AM 7:15 AM 7:30 AM 7:45 AM 8:00 AM…" at bounding box center [243, 241] width 111 height 19
click at [107, 383] on button "Save" at bounding box center [125, 382] width 111 height 16
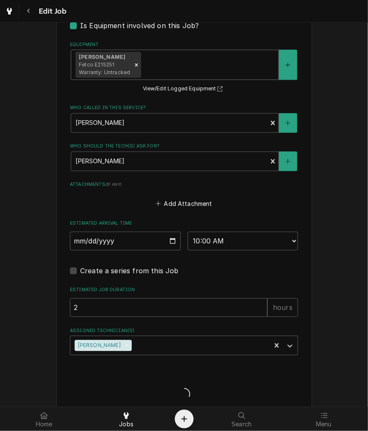
type textarea "x"
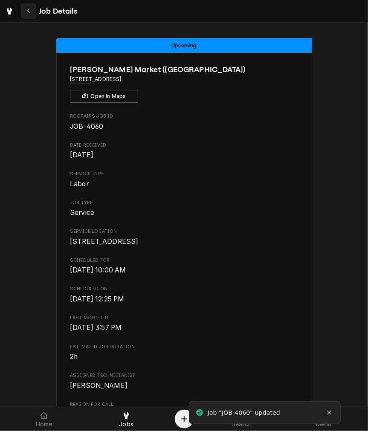
click at [27, 9] on icon "Navigate back" at bounding box center [29, 11] width 4 height 6
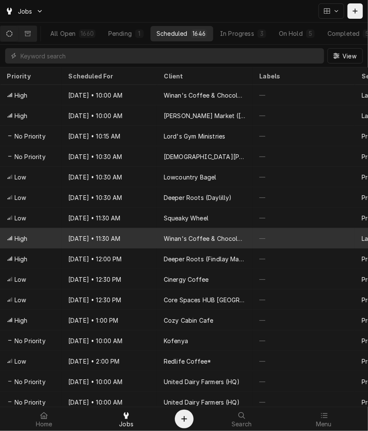
drag, startPoint x: 176, startPoint y: 231, endPoint x: 183, endPoint y: 233, distance: 8.0
click at [176, 233] on div "Winan's Coffee & Chocolate (N [PERSON_NAME] Blvd)" at bounding box center [205, 238] width 96 height 20
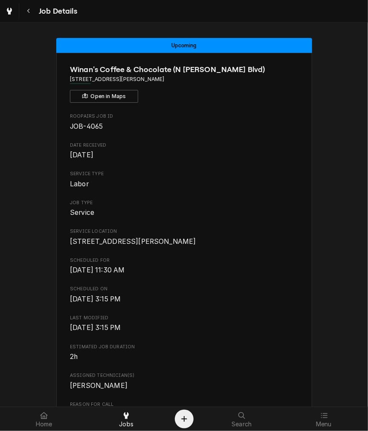
scroll to position [271, 0]
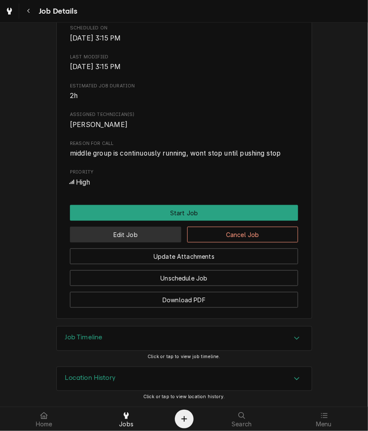
click at [148, 232] on button "Edit Job" at bounding box center [125, 235] width 111 height 16
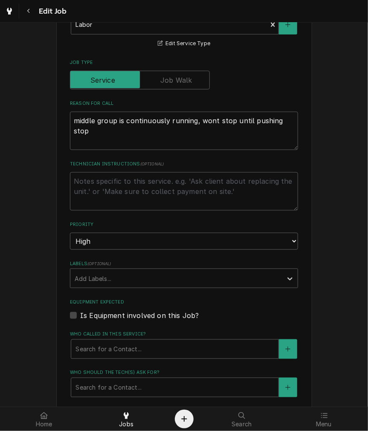
type textarea "x"
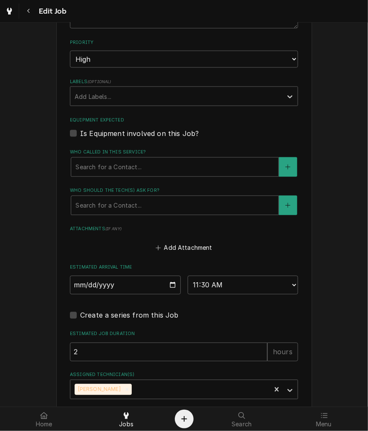
scroll to position [482, 0]
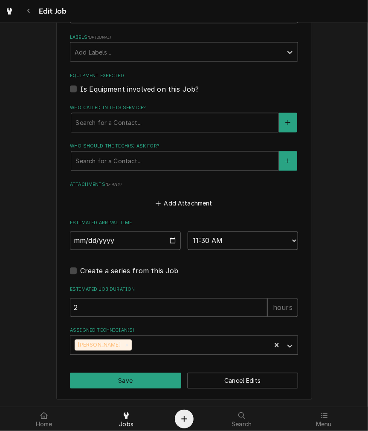
click at [254, 238] on select "AM / PM 6:00 AM 6:15 AM 6:30 AM 6:45 AM 7:00 AM 7:15 AM 7:30 AM 7:45 AM 8:00 AM…" at bounding box center [243, 241] width 111 height 19
select select "12:30:00"
click at [188, 232] on select "AM / PM 6:00 AM 6:15 AM 6:30 AM 6:45 AM 7:00 AM 7:15 AM 7:30 AM 7:45 AM 8:00 AM…" at bounding box center [243, 241] width 111 height 19
click at [122, 346] on div "Remove Damon Rinehart" at bounding box center [126, 345] width 9 height 11
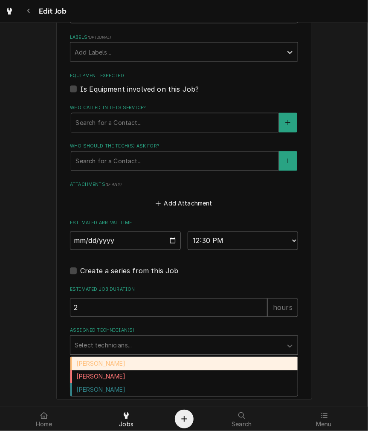
click at [121, 346] on div "Assigned Technician(s)" at bounding box center [177, 345] width 204 height 15
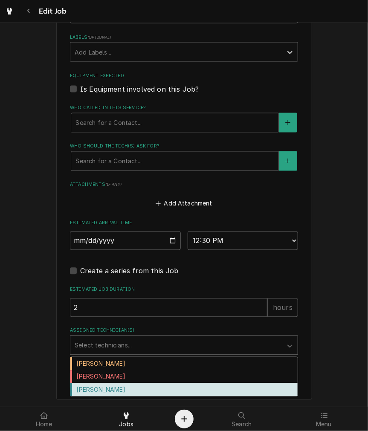
click at [94, 391] on div "Graham Wick" at bounding box center [183, 390] width 227 height 13
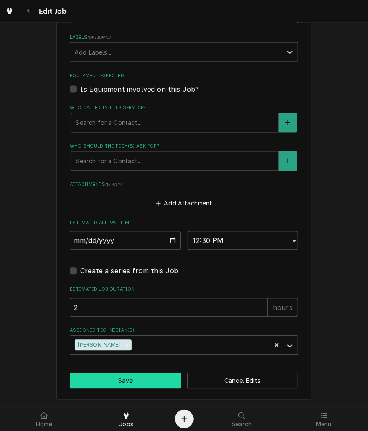
click at [96, 385] on button "Save" at bounding box center [125, 381] width 111 height 16
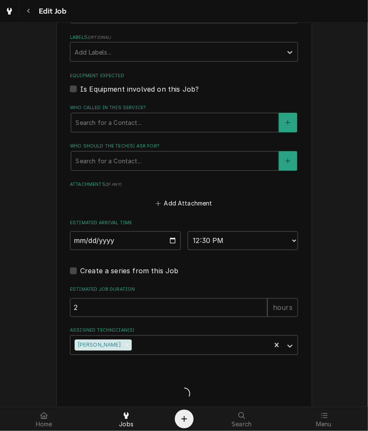
type textarea "x"
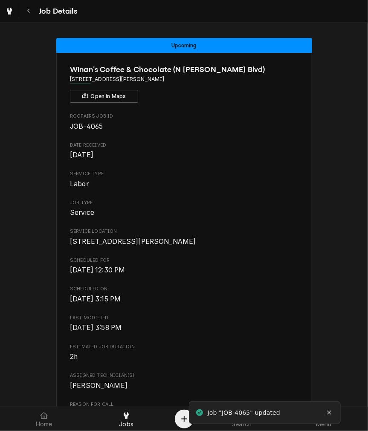
click at [29, 13] on icon "Navigate back" at bounding box center [28, 11] width 3 height 5
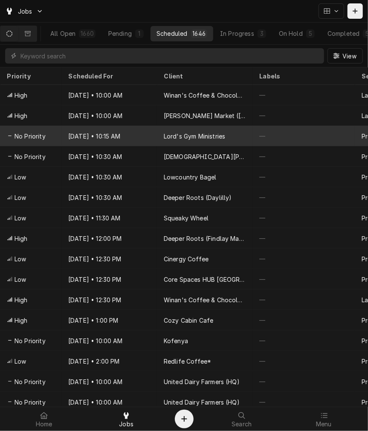
click at [186, 135] on div "Lord's Gym Ministries" at bounding box center [194, 136] width 61 height 9
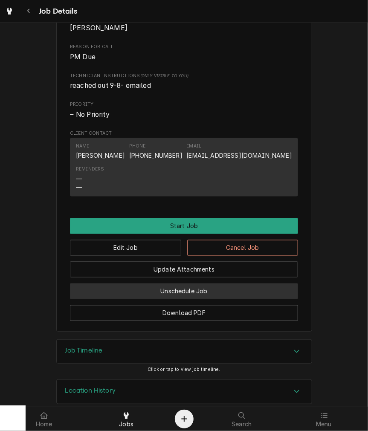
scroll to position [410, 0]
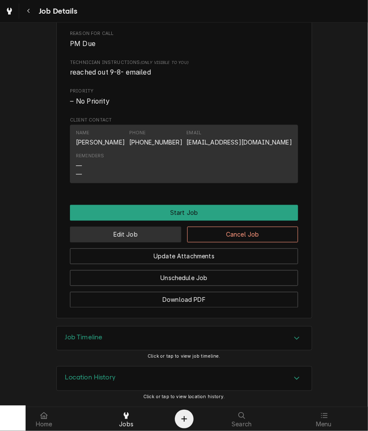
click at [134, 241] on button "Edit Job" at bounding box center [125, 235] width 111 height 16
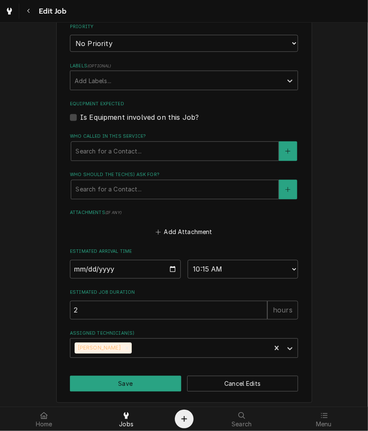
scroll to position [485, 0]
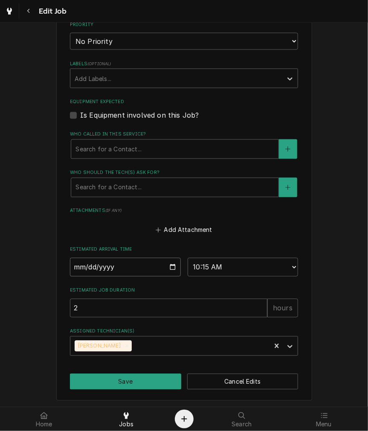
click at [165, 269] on input "2025-09-24" at bounding box center [125, 267] width 111 height 19
type textarea "x"
type input "2025-10-10"
click at [148, 380] on button "Save" at bounding box center [125, 382] width 111 height 16
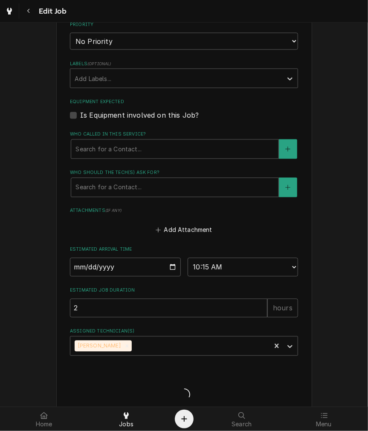
type textarea "x"
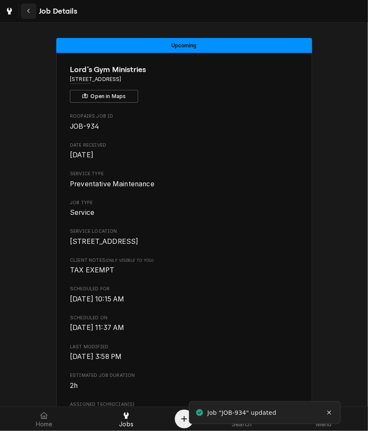
click at [29, 11] on icon "Navigate back" at bounding box center [29, 11] width 4 height 6
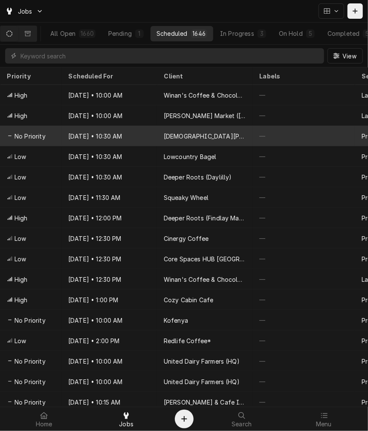
click at [169, 143] on div "[DEMOGRAPHIC_DATA][PERSON_NAME]" at bounding box center [205, 136] width 96 height 20
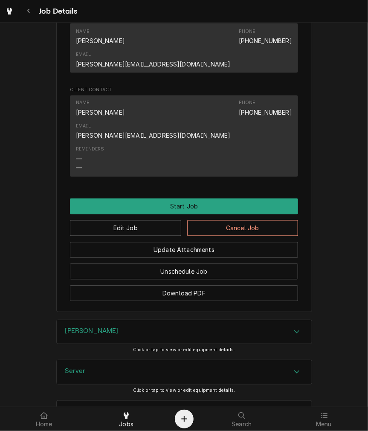
scroll to position [539, 0]
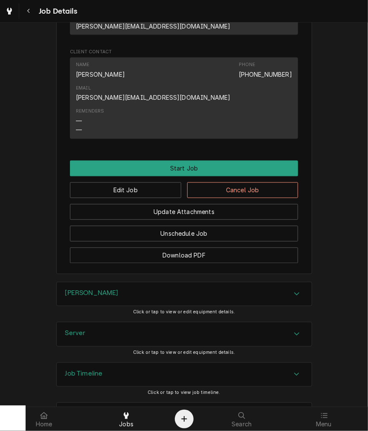
click at [140, 198] on div "Update Attachments" at bounding box center [184, 209] width 228 height 22
click at [143, 183] on button "Edit Job" at bounding box center [125, 191] width 111 height 16
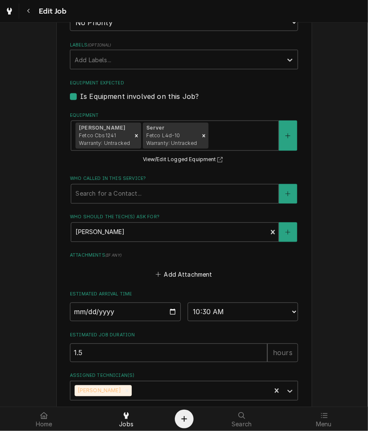
scroll to position [548, 0]
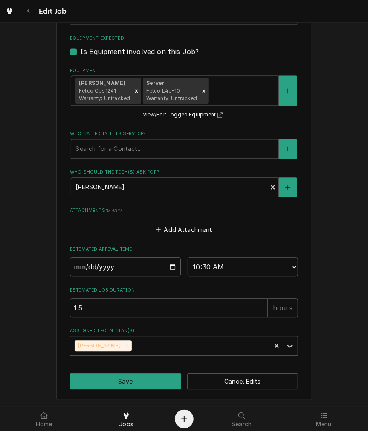
click at [168, 270] on input "2025-09-24" at bounding box center [125, 267] width 111 height 19
type textarea "x"
type input "2025-10-10"
click at [140, 382] on button "Save" at bounding box center [125, 382] width 111 height 16
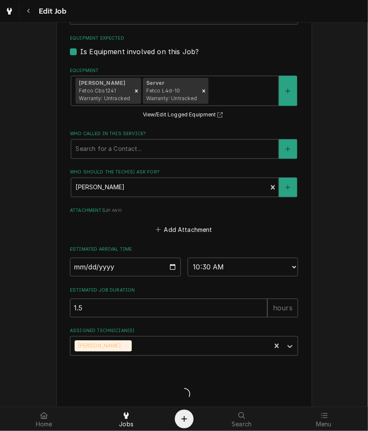
type textarea "x"
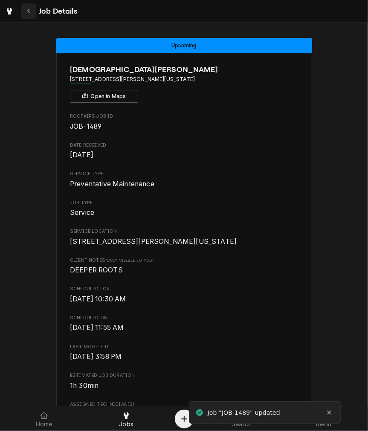
click at [35, 14] on button "Navigate back" at bounding box center [28, 10] width 15 height 15
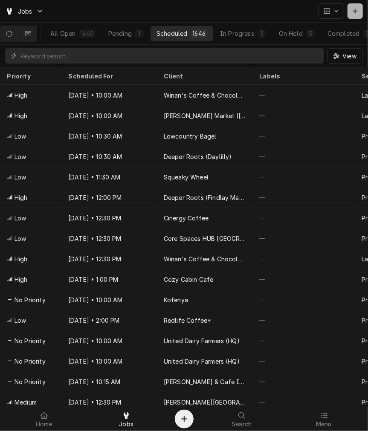
drag, startPoint x: 345, startPoint y: 15, endPoint x: 355, endPoint y: 15, distance: 10.2
click at [346, 15] on div "Dynamic Content Wrapper" at bounding box center [341, 10] width 44 height 15
click at [355, 15] on button "Dynamic Content Wrapper" at bounding box center [355, 10] width 15 height 15
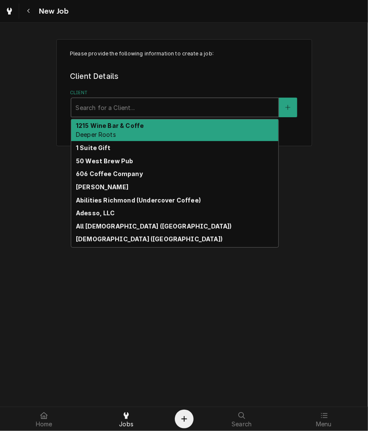
click at [146, 108] on div "Client" at bounding box center [175, 107] width 199 height 15
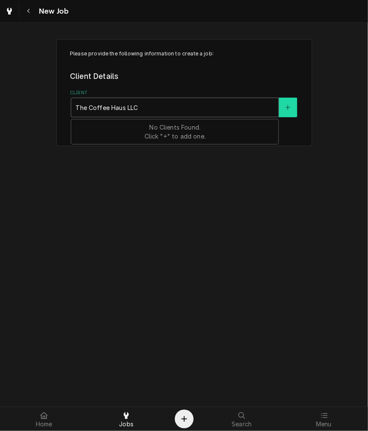
type input "The Coffee Haus LLC"
click at [291, 108] on button "Client" at bounding box center [288, 108] width 18 height 20
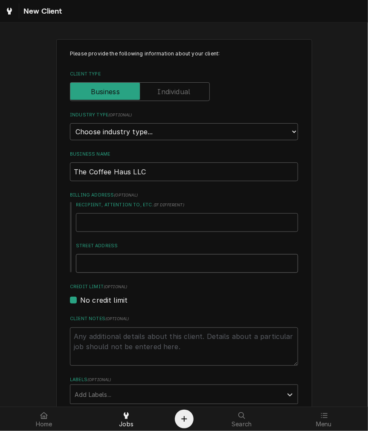
drag, startPoint x: 120, startPoint y: 259, endPoint x: 119, endPoint y: 254, distance: 4.3
click at [120, 259] on input "Street Address" at bounding box center [187, 263] width 222 height 19
type textarea "x"
type input "1"
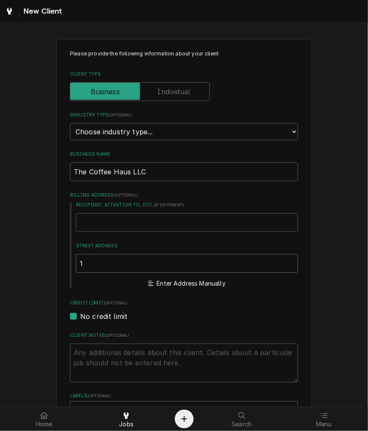
type textarea "x"
type input "17"
type textarea "x"
type input "178"
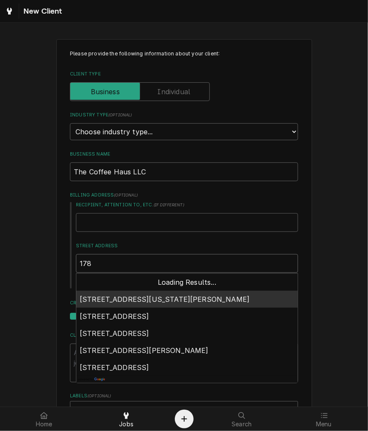
type textarea "x"
type input "1783"
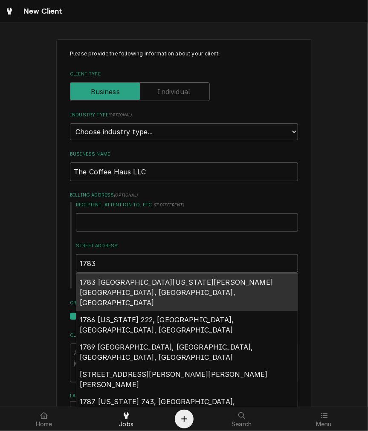
type textarea "x"
type input "1783"
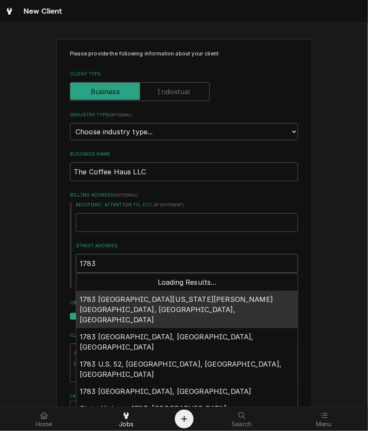
type textarea "x"
type input "1783 R"
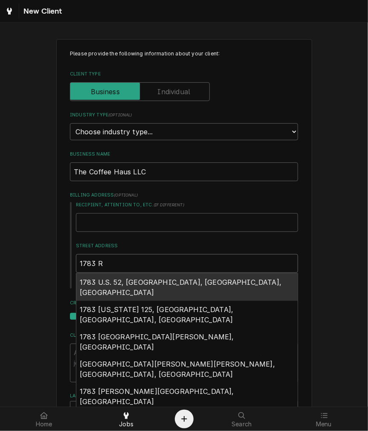
type textarea "x"
type input "1783 Re"
type textarea "x"
type input "1783 Rec"
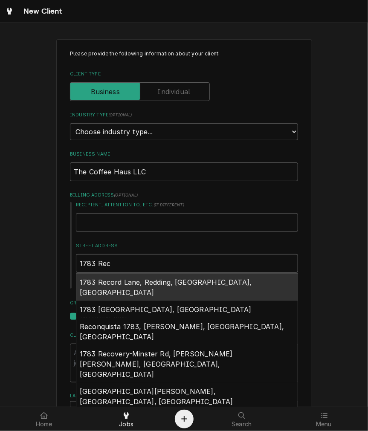
type textarea "x"
type input "1783 Re"
type textarea "x"
type input "1783 Red"
type textarea "x"
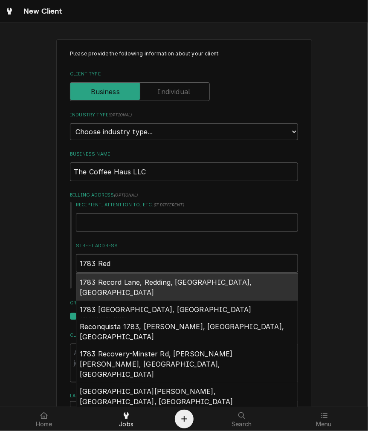
type input "1783 Red"
type textarea "x"
type input "1783 Red C"
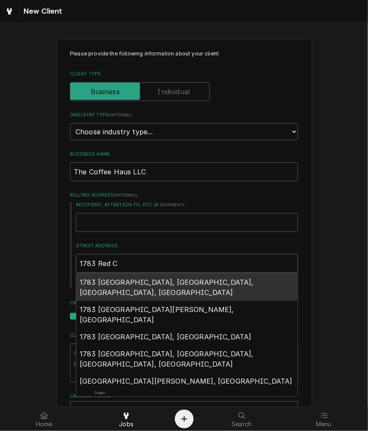
type textarea "x"
type input "1783 Red Cl"
type textarea "x"
type input "1783 Red Clo"
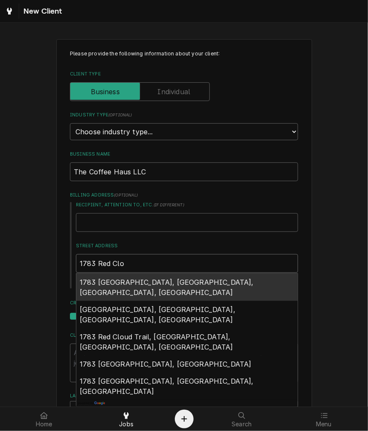
type textarea "x"
type input "1783 Red Clov"
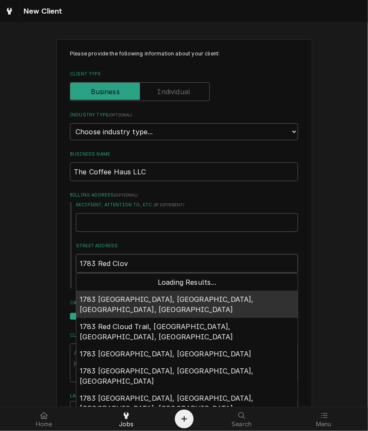
type textarea "x"
type input "1783 Red Clove"
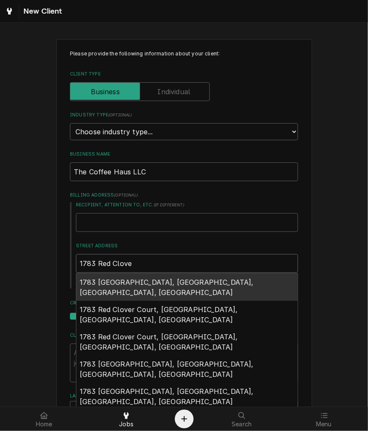
type textarea "x"
type input "1783 Red Clover"
click at [142, 281] on span "1783 Red Clover Dr, Lebanon, OH, USA" at bounding box center [167, 287] width 174 height 19
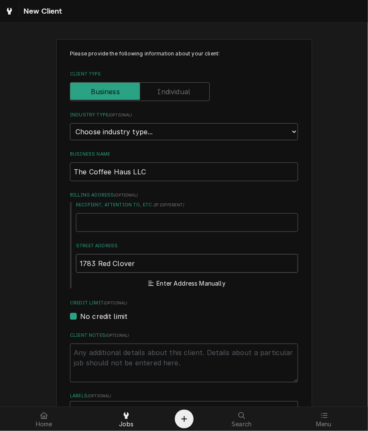
type textarea "x"
type input "1783 Red Clover Dr"
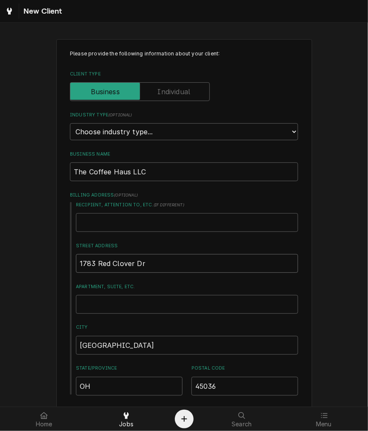
type textarea "x"
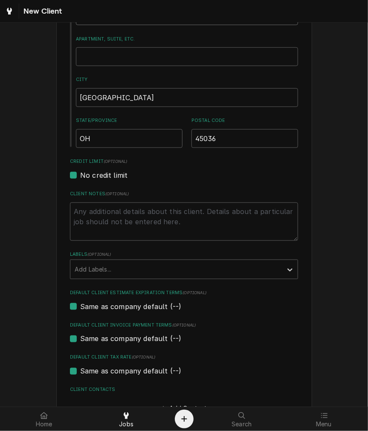
scroll to position [306, 0]
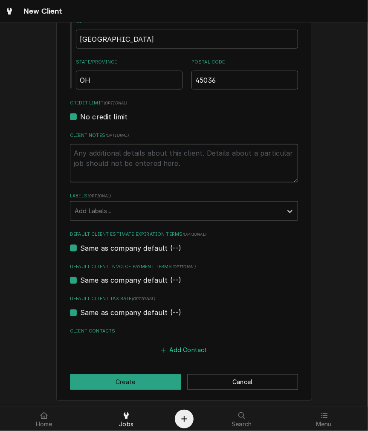
type input "1783 Red Clover Dr"
click at [167, 353] on button "Add Contact" at bounding box center [184, 351] width 49 height 12
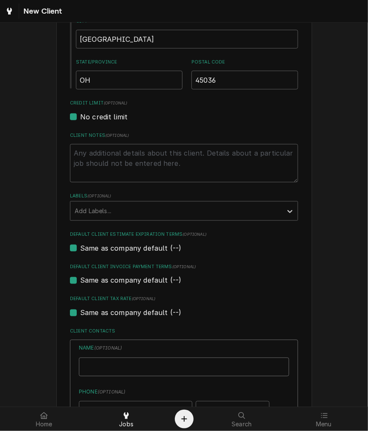
click at [162, 358] on input "Business Name" at bounding box center [184, 367] width 210 height 19
type textarea "x"
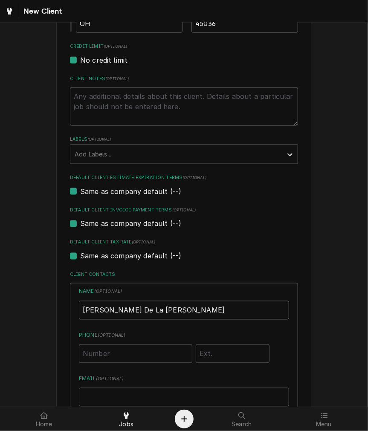
scroll to position [386, 0]
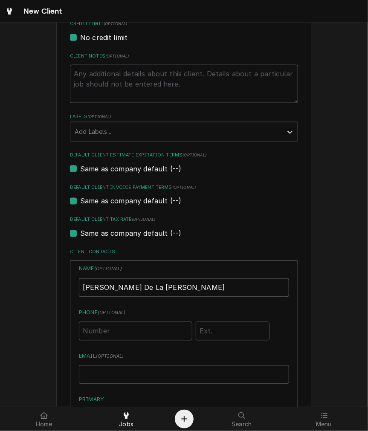
type input "Katelyn Perez De La Rosa"
click at [134, 326] on input "Phone ( optional )" at bounding box center [136, 331] width 114 height 19
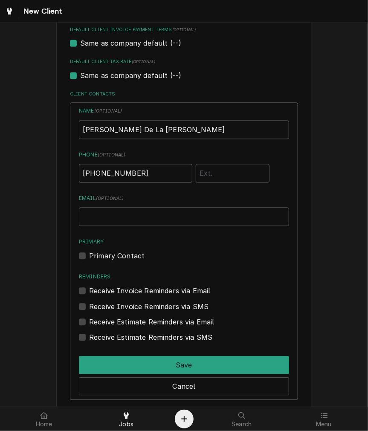
type input "(513) 828-7756"
click at [116, 208] on input "Email ( optional )" at bounding box center [184, 217] width 210 height 19
type input "info@sipthehaus.com"
click at [100, 254] on label "Primary Contact" at bounding box center [116, 256] width 55 height 10
click at [100, 254] on input "Primary" at bounding box center [194, 260] width 210 height 19
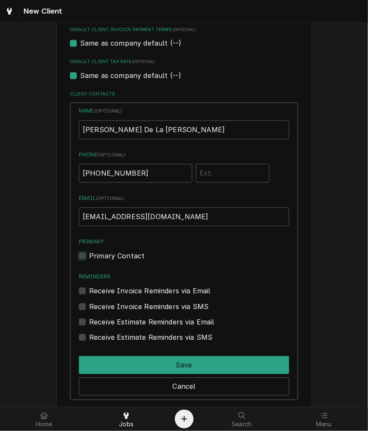
checkbox input "true"
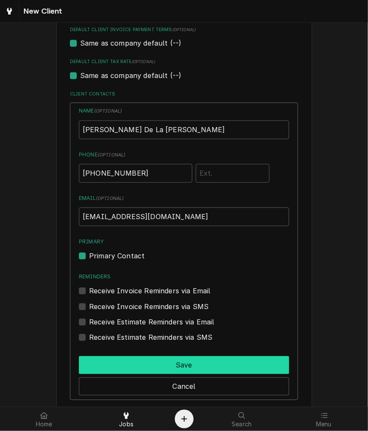
click at [133, 362] on button "Save" at bounding box center [184, 366] width 210 height 18
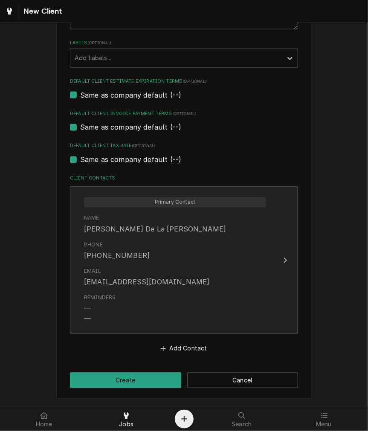
scroll to position [458, 0]
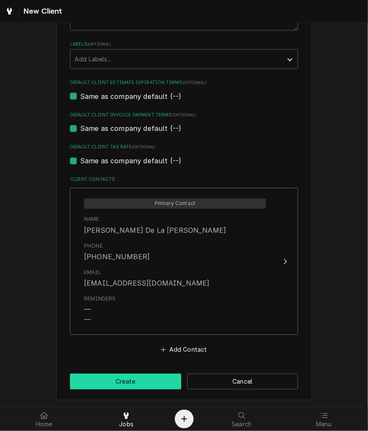
click at [123, 380] on button "Create" at bounding box center [125, 382] width 111 height 16
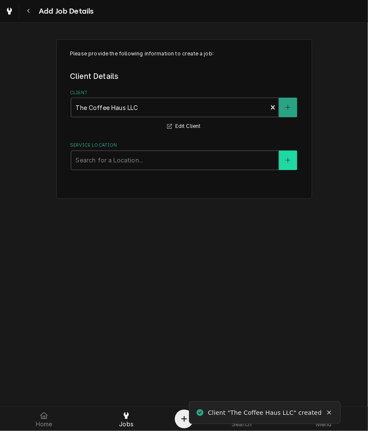
click at [294, 160] on button "Service Location" at bounding box center [288, 161] width 18 height 20
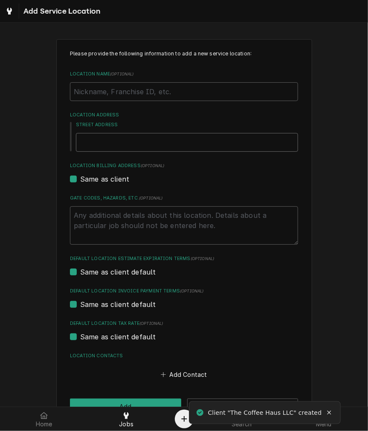
click at [131, 146] on input "Street Address" at bounding box center [187, 142] width 222 height 19
type textarea "x"
type input "1"
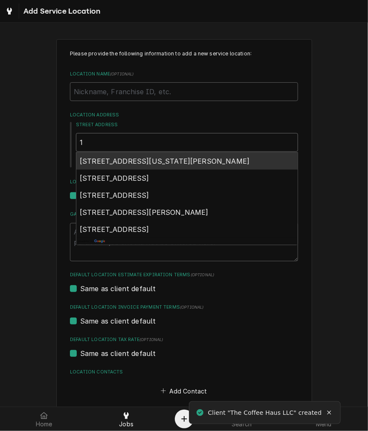
type textarea "x"
type input "17"
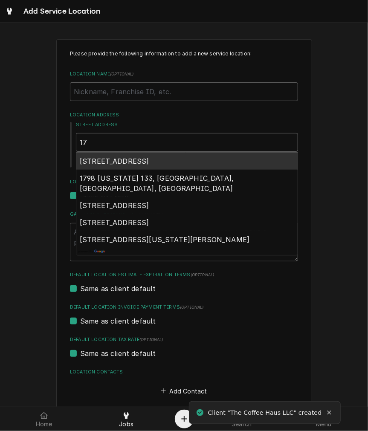
type textarea "x"
type input "178"
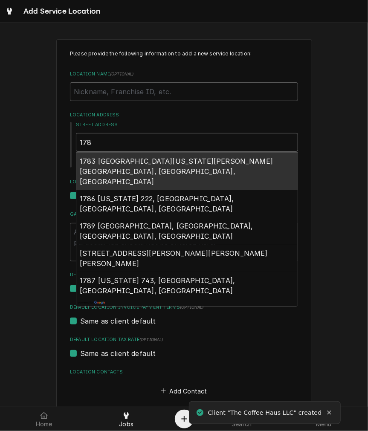
type textarea "x"
type input "1783"
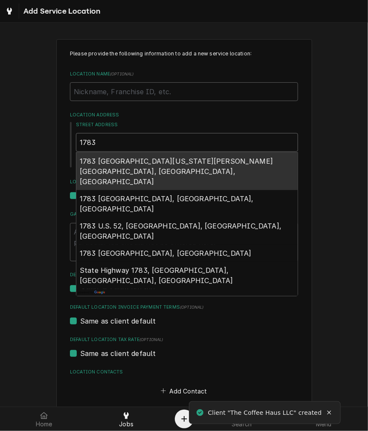
type textarea "x"
type input "1783"
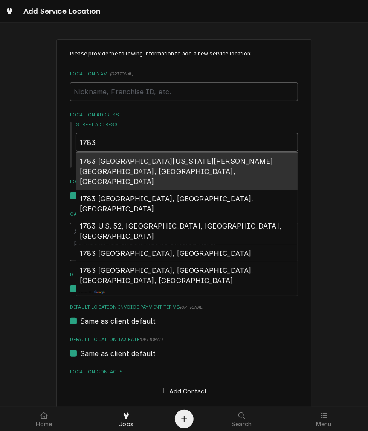
type textarea "x"
type input "1783 r"
type textarea "x"
type input "1783 re"
type textarea "x"
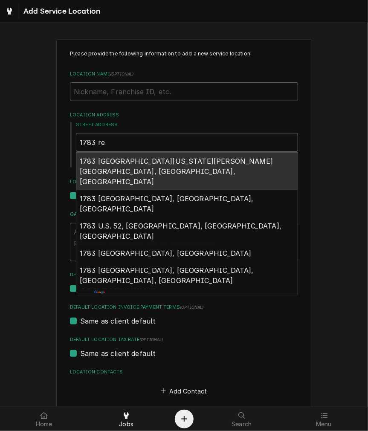
type input "1783 red"
type textarea "x"
type input "1783 red"
type textarea "x"
type input "1783 red c"
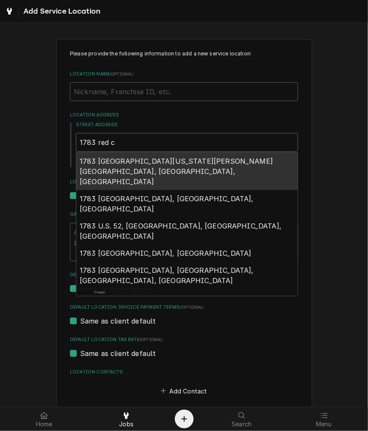
type textarea "x"
type input "1783 red cl"
type textarea "x"
type input "1783 red clo"
type textarea "x"
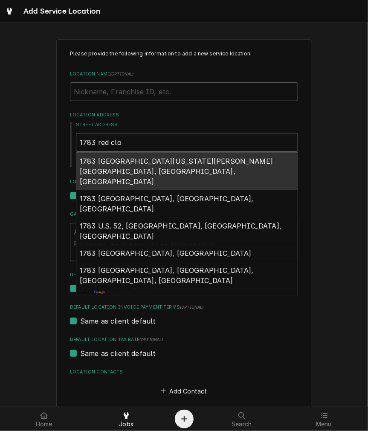
type input "1783 red clov"
type textarea "x"
type input "1783 red clove"
type textarea "x"
type input "1783 red clover"
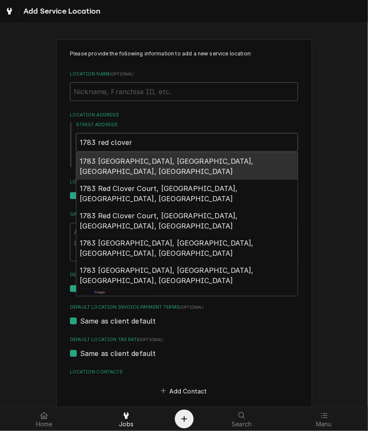
click at [140, 161] on span "1783 Red Clover Dr, Lebanon, OH, USA" at bounding box center [167, 166] width 174 height 19
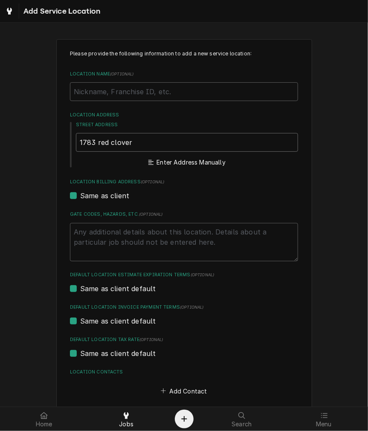
type textarea "x"
type input "1783 Red Clover Dr"
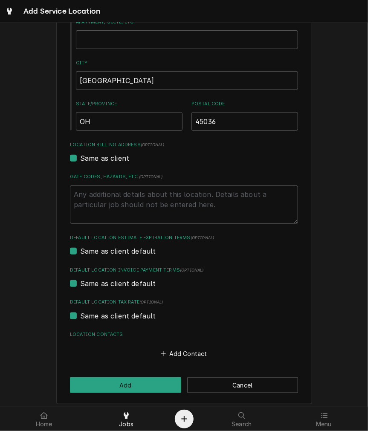
type textarea "x"
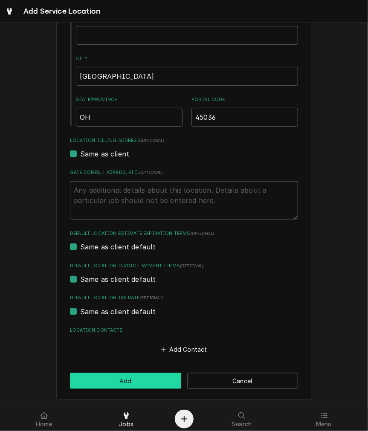
type input "1783 Red Clover Dr"
click at [139, 383] on button "Add" at bounding box center [125, 381] width 111 height 16
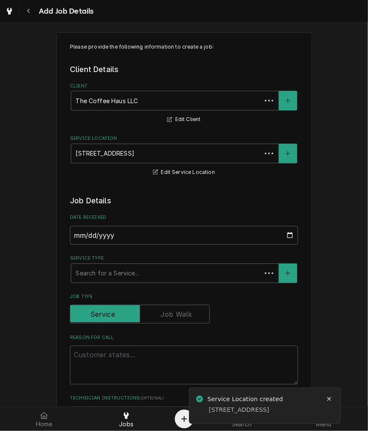
scroll to position [12, 0]
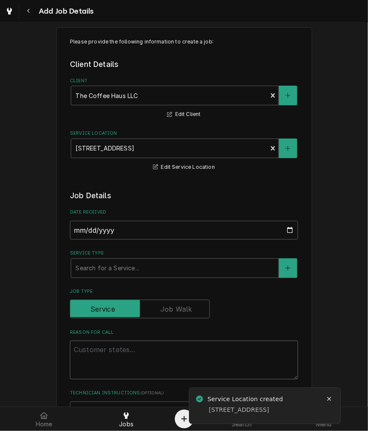
click at [133, 355] on textarea "Reason For Call" at bounding box center [184, 360] width 228 height 38
type textarea "x"
type textarea "P"
type textarea "x"
type textarea "Pu"
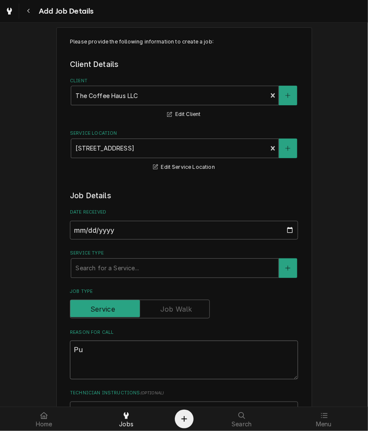
type textarea "x"
type textarea "Pum"
type textarea "x"
type textarea "Pump"
type textarea "x"
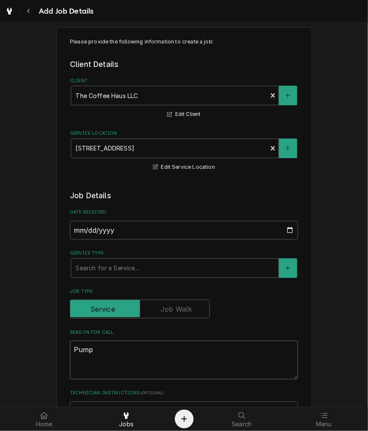
type textarea "Pump"
type textarea "x"
type textarea "Pump n"
type textarea "x"
type textarea "Pump no"
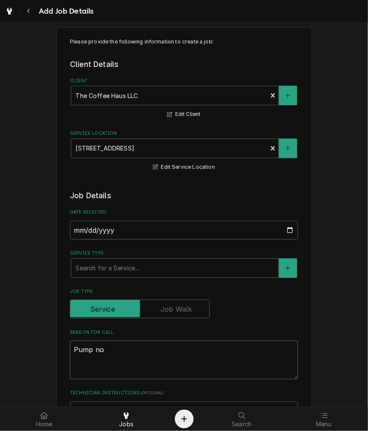
type textarea "x"
type textarea "Pump not"
type textarea "x"
type textarea "Pump not"
type textarea "x"
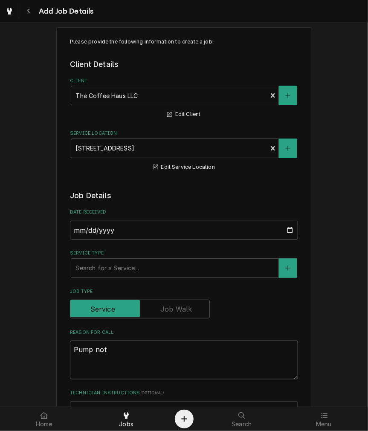
type textarea "Pump not w"
type textarea "x"
type textarea "Pump not wo"
type textarea "x"
type textarea "Pump not wor"
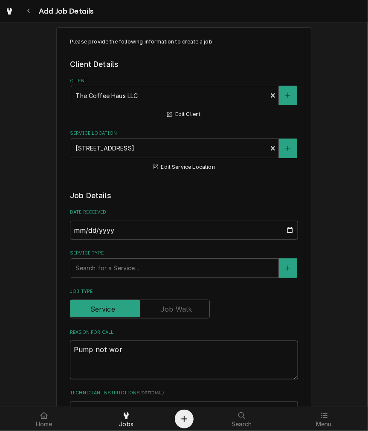
type textarea "x"
type textarea "Pump not work"
type textarea "x"
type textarea "Pump not worki"
type textarea "x"
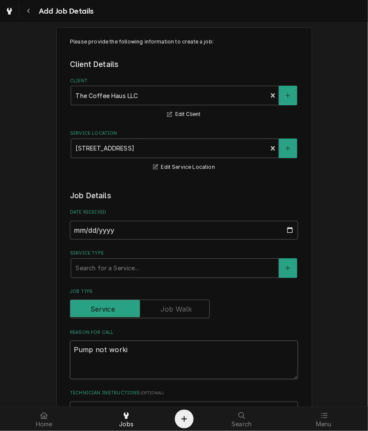
type textarea "Pump not workin"
type textarea "x"
type textarea "Pump not working"
type textarea "x"
type textarea "Pump not working"
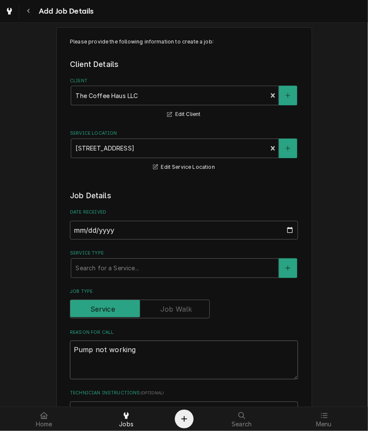
type textarea "x"
type textarea "Pump not working -"
type textarea "x"
type textarea "Pump not working"
type textarea "x"
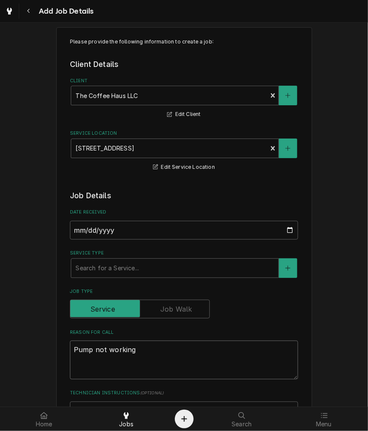
type textarea "Pump not working"
type textarea "x"
type textarea "Pump not working"
type textarea "x"
type textarea "Pump not working"
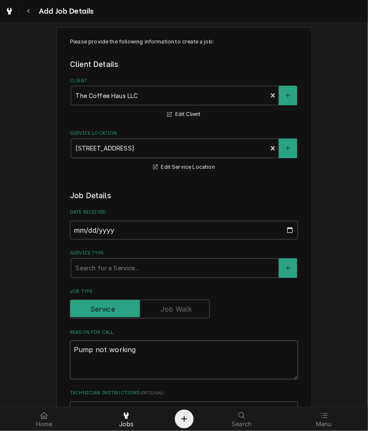
type textarea "x"
type textarea "Pump not workin"
type textarea "x"
type textarea "Pump not worki"
type textarea "x"
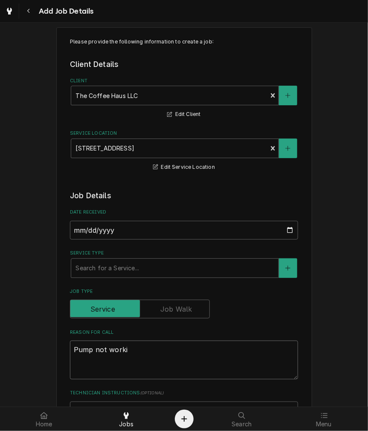
type textarea "Pump not work"
type textarea "x"
type textarea "Pump not wor"
type textarea "x"
type textarea "Pump not wo"
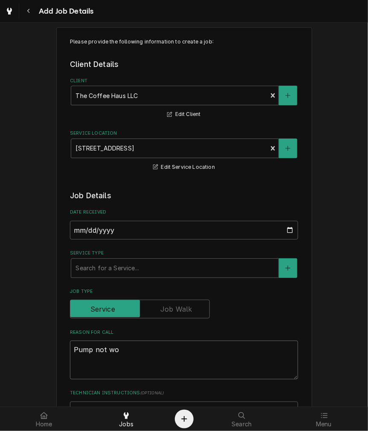
type textarea "x"
type textarea "Pump not w"
type textarea "x"
type textarea "Pump not"
type textarea "x"
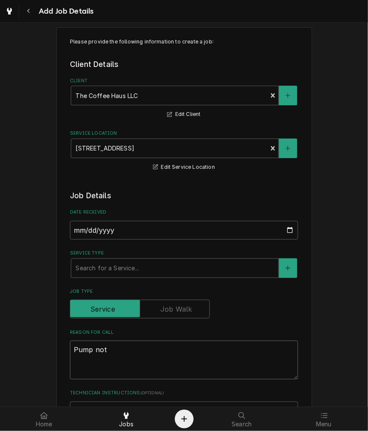
type textarea "Pump not c"
type textarea "x"
type textarea "Pump not co"
type textarea "x"
type textarea "Pump not com"
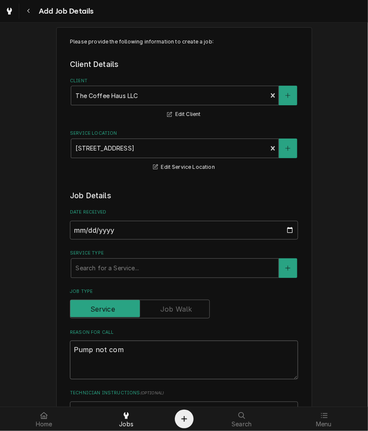
type textarea "x"
type textarea "Pump not comi"
type textarea "x"
type textarea "Pump not comin"
type textarea "x"
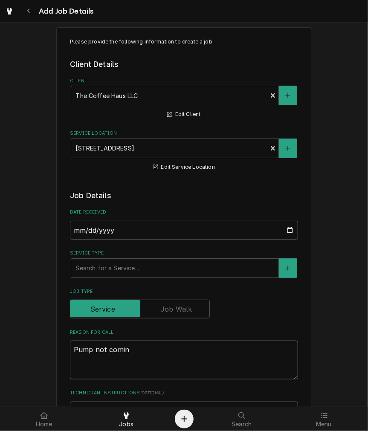
type textarea "Pump not coming"
type textarea "x"
type textarea "Pump not coming"
type textarea "x"
type textarea "Pump not coming o"
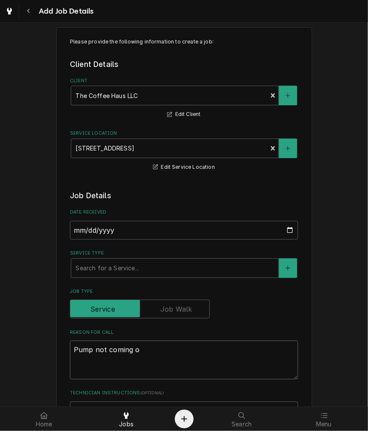
type textarea "x"
type textarea "Pump not coming on"
type textarea "x"
type textarea "Pump not coming on"
type textarea "x"
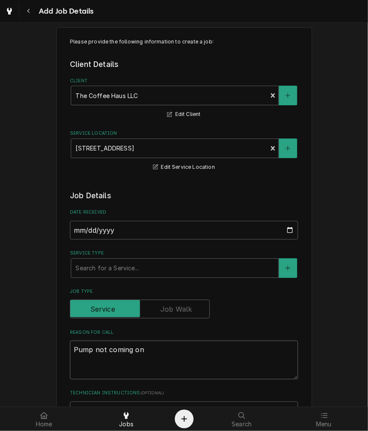
type textarea "Pump not coming on w"
type textarea "x"
type textarea "Pump not coming on whe"
type textarea "x"
type textarea "Pump not coming on when"
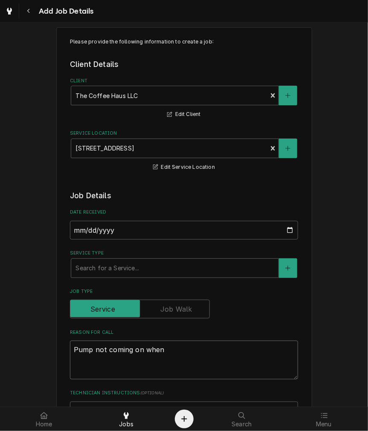
type textarea "x"
type textarea "Pump not coming on when"
type textarea "x"
type textarea "Pump not coming on when p"
type textarea "x"
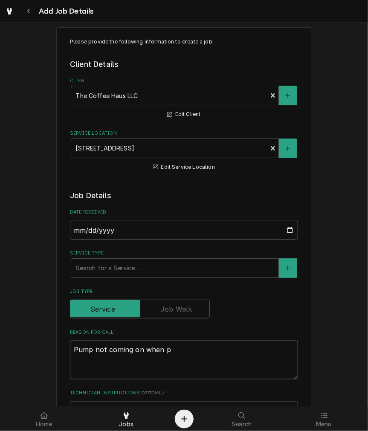
type textarea "Pump not coming on when po"
type textarea "x"
type textarea "Pump not coming on when pou"
type textarea "x"
type textarea "Pump not coming on when po"
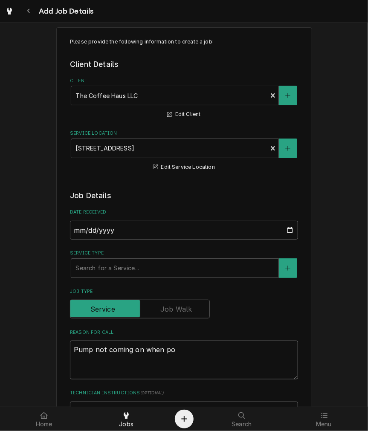
type textarea "x"
type textarea "Pump not coming on when p"
type textarea "x"
type textarea "Pump not coming on when pu"
type textarea "x"
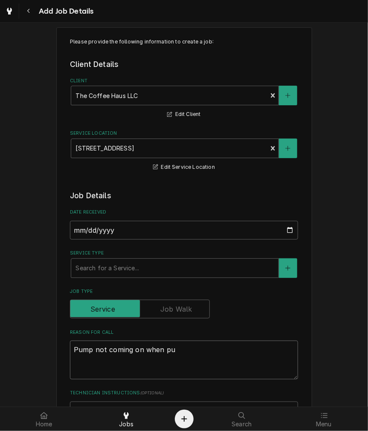
type textarea "Pump not coming on when pul"
type textarea "x"
type textarea "Pump not coming on when pull"
type textarea "x"
type textarea "Pump not coming on when pulli"
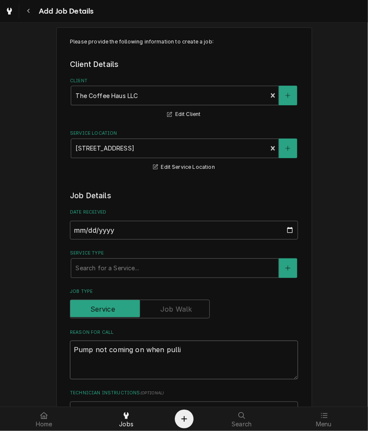
type textarea "x"
type textarea "Pump not coming on when pullin"
type textarea "x"
type textarea "Pump not coming on when pulling"
type textarea "x"
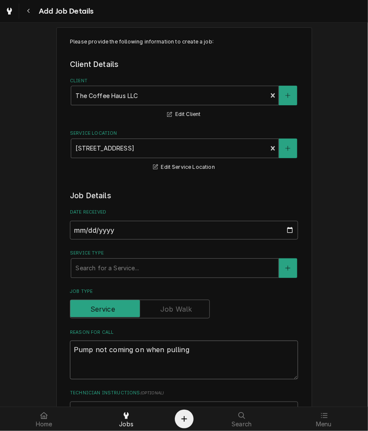
type textarea "Pump not coming on when pulling"
type textarea "x"
type textarea "Pump not coming on when pulling a"
type textarea "x"
type textarea "Pump not coming on when pulling a"
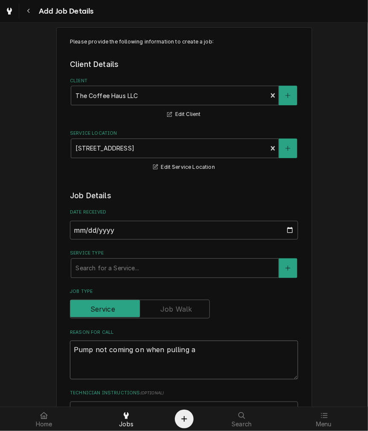
type textarea "x"
type textarea "Pump not coming on when pulling a s"
type textarea "x"
type textarea "Pump not coming on when pulling a sh"
type textarea "x"
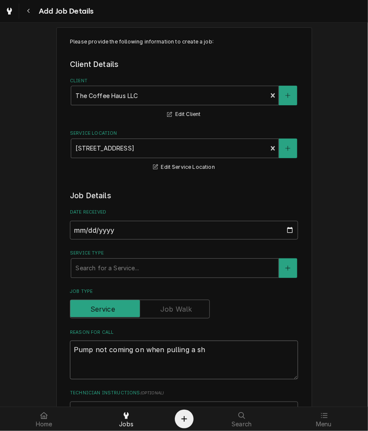
type textarea "Pump not coming on when pulling a sho"
type textarea "x"
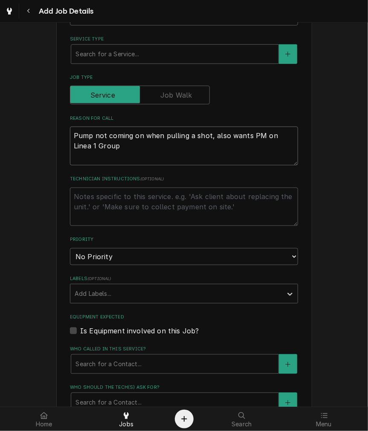
scroll to position [249, 0]
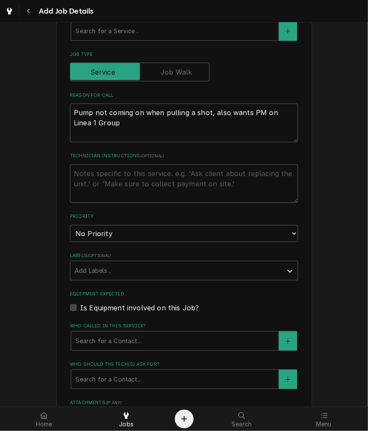
click at [147, 223] on div "Priority No Priority Urgent High Medium Low" at bounding box center [184, 227] width 228 height 29
click at [148, 237] on select "No Priority Urgent High Medium Low" at bounding box center [184, 233] width 228 height 17
click at [70, 225] on select "No Priority Urgent High Medium Low" at bounding box center [184, 233] width 228 height 17
click at [131, 305] on label "Is Equipment involved on this Job?" at bounding box center [139, 308] width 119 height 10
click at [131, 305] on input "Equipment Expected" at bounding box center [194, 312] width 228 height 19
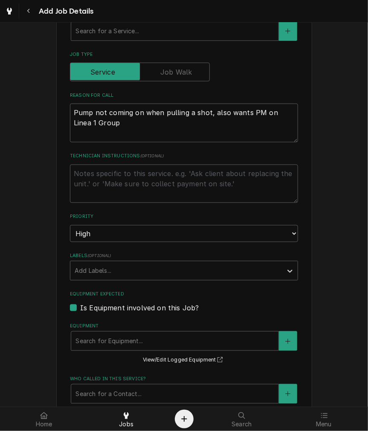
click at [131, 306] on label "Is Equipment involved on this Job?" at bounding box center [139, 308] width 119 height 10
click at [131, 306] on input "Equipment Expected" at bounding box center [194, 312] width 228 height 19
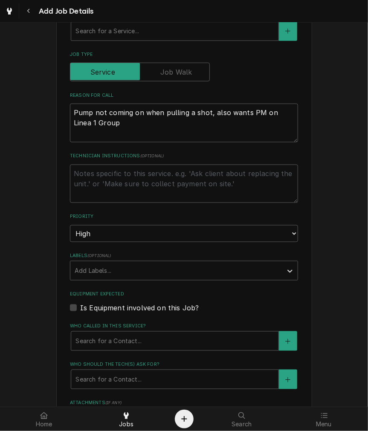
click at [138, 351] on fieldset "Job Details Date Received 2025-09-23 Service Type Search for a Service... Job T…" at bounding box center [184, 250] width 228 height 595
click at [135, 347] on div "Search for a Contact..." at bounding box center [174, 341] width 207 height 19
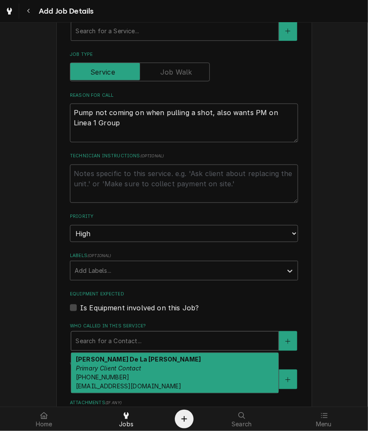
click at [131, 365] on em "Primary Client Contact" at bounding box center [109, 368] width 66 height 7
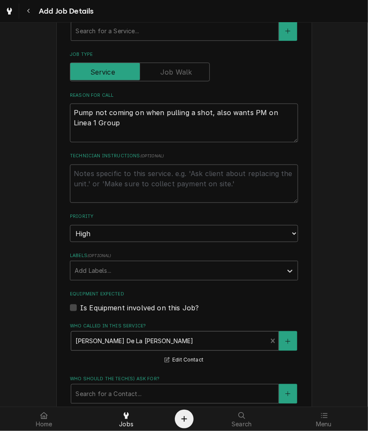
scroll to position [407, 0]
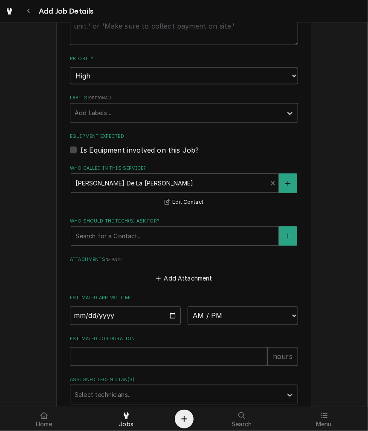
click at [127, 244] on div "Search for a Contact..." at bounding box center [174, 236] width 207 height 19
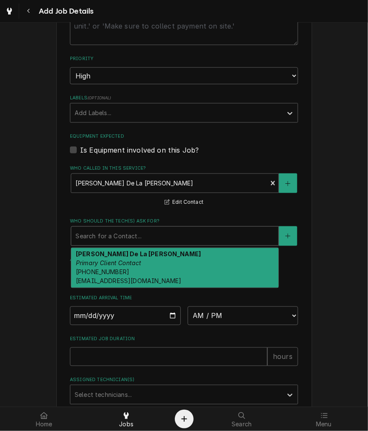
click at [125, 275] on div "Katelyn Perez De La Rosa Primary Client Contact (513) 828-7756 info@sipthehaus.…" at bounding box center [174, 268] width 207 height 40
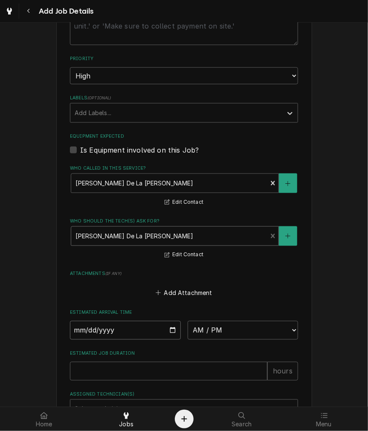
click at [170, 329] on input "Date" at bounding box center [125, 330] width 111 height 19
click at [164, 327] on input "2025-10-02" at bounding box center [125, 330] width 111 height 19
click at [227, 330] on select "AM / PM 6:00 AM 6:15 AM 6:30 AM 6:45 AM 7:00 AM 7:15 AM 7:30 AM 7:45 AM 8:00 AM…" at bounding box center [243, 330] width 111 height 19
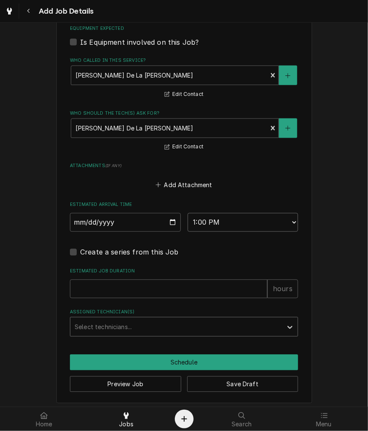
scroll to position [518, 0]
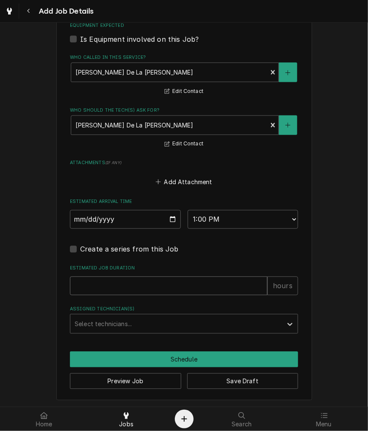
click at [134, 285] on input "Estimated Job Duration" at bounding box center [169, 286] width 198 height 19
click at [135, 327] on div "Assigned Technician(s)" at bounding box center [177, 324] width 204 height 15
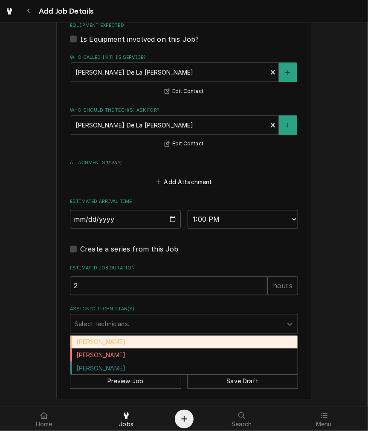
click at [130, 341] on div "Damon Rinehart" at bounding box center [183, 342] width 227 height 13
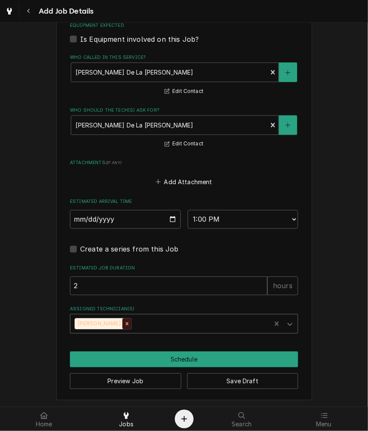
click at [125, 324] on div "Remove Damon Rinehart" at bounding box center [126, 324] width 9 height 11
click at [126, 323] on div "Assigned Technician(s)" at bounding box center [177, 324] width 204 height 15
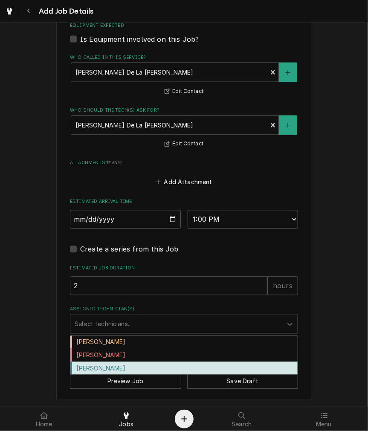
click at [115, 364] on div "Graham Wick" at bounding box center [183, 368] width 227 height 13
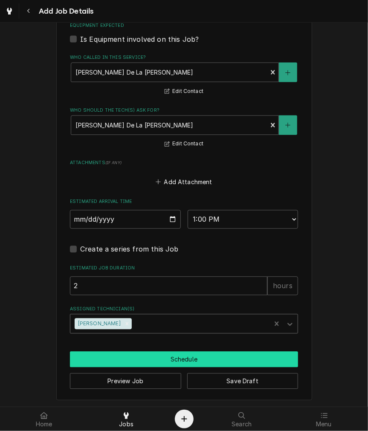
click at [115, 364] on button "Schedule" at bounding box center [184, 360] width 228 height 16
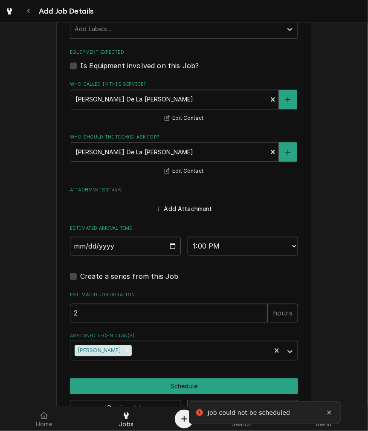
scroll to position [239, 0]
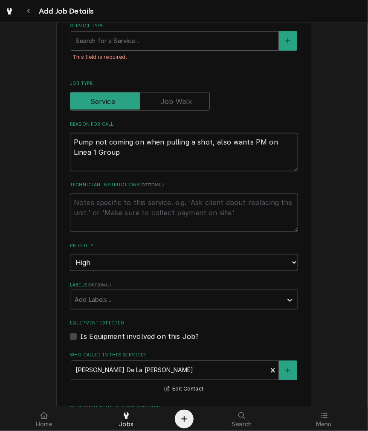
click at [117, 41] on div "Service Type" at bounding box center [175, 40] width 199 height 15
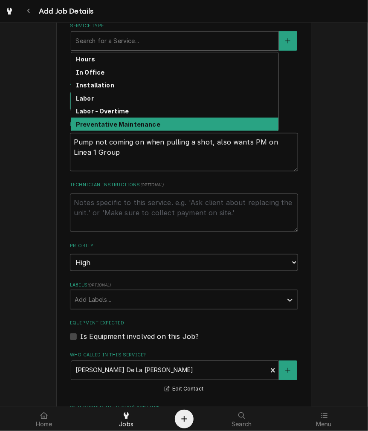
click at [120, 128] on div "Preventative Maintenance" at bounding box center [174, 124] width 207 height 13
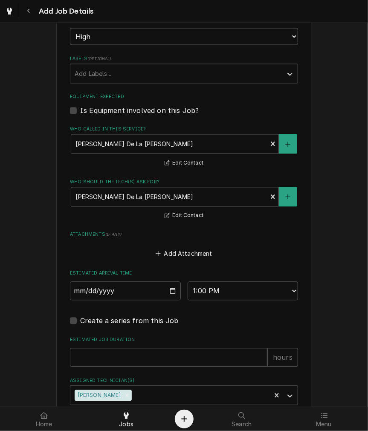
scroll to position [552, 0]
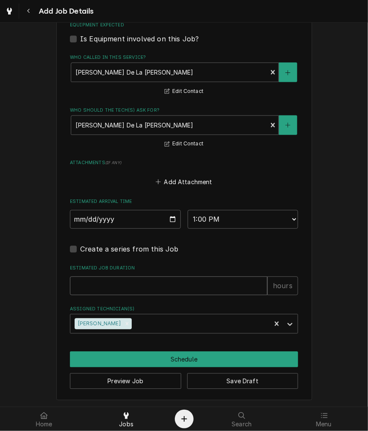
click at [129, 285] on input "Estimated Job Duration" at bounding box center [169, 286] width 198 height 19
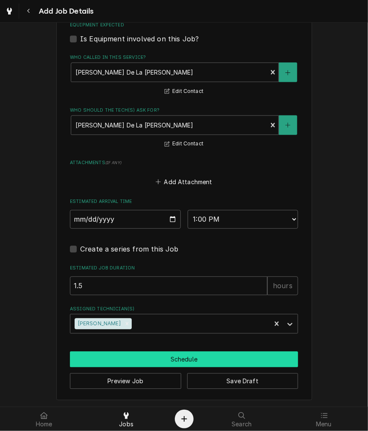
click at [134, 358] on button "Schedule" at bounding box center [184, 360] width 228 height 16
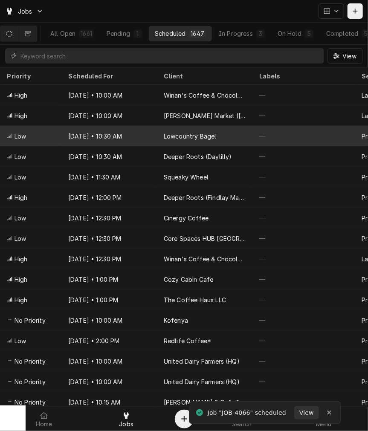
click at [164, 135] on div "Lowcountry Bagel" at bounding box center [190, 136] width 53 height 9
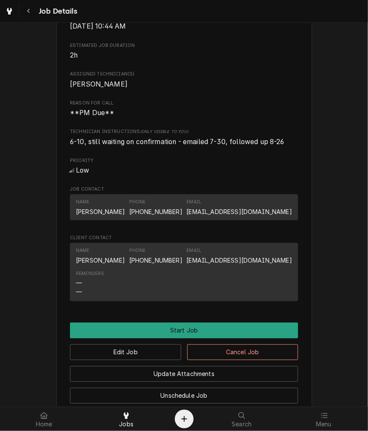
scroll to position [316, 0]
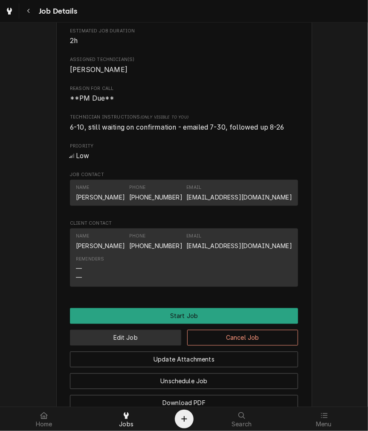
click at [158, 341] on button "Edit Job" at bounding box center [125, 338] width 111 height 16
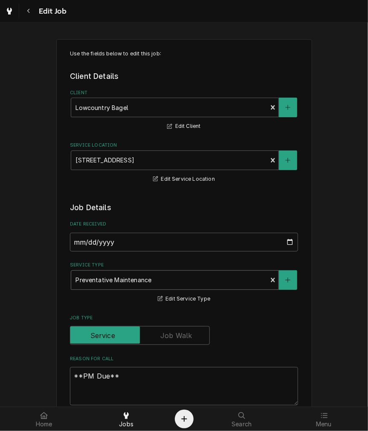
type textarea "x"
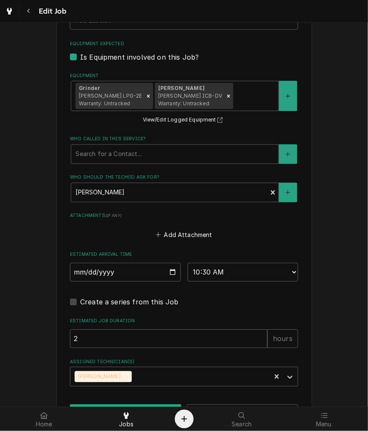
scroll to position [545, 0]
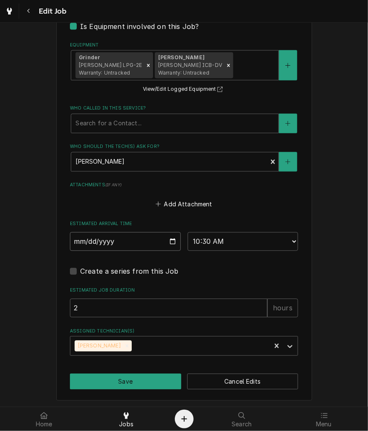
click at [169, 240] on input "[DATE]" at bounding box center [125, 242] width 111 height 19
type input "[DATE]"
drag, startPoint x: 137, startPoint y: 378, endPoint x: 135, endPoint y: 356, distance: 21.8
click at [136, 378] on button "Save" at bounding box center [125, 382] width 111 height 16
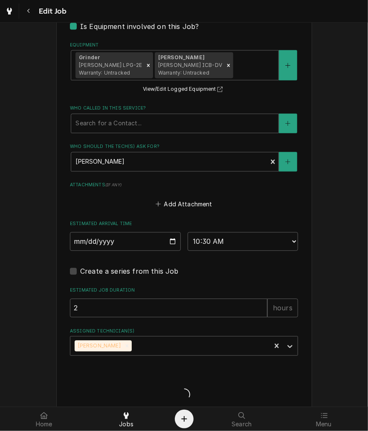
type textarea "x"
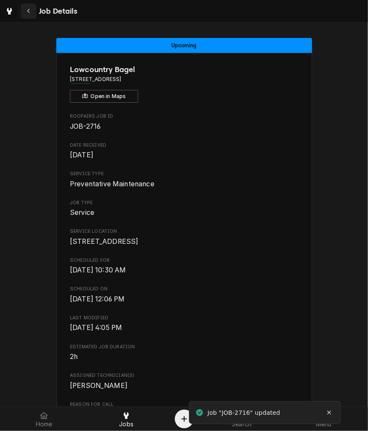
click at [32, 11] on div "Navigate back" at bounding box center [28, 11] width 9 height 9
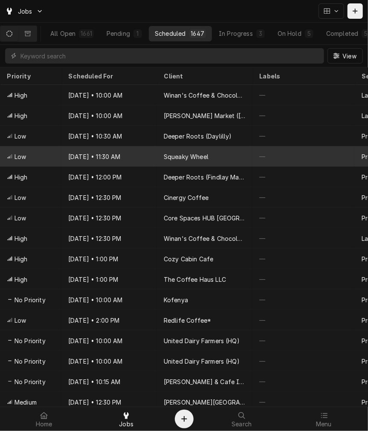
click at [193, 160] on div "Squeaky Wheel" at bounding box center [205, 156] width 96 height 20
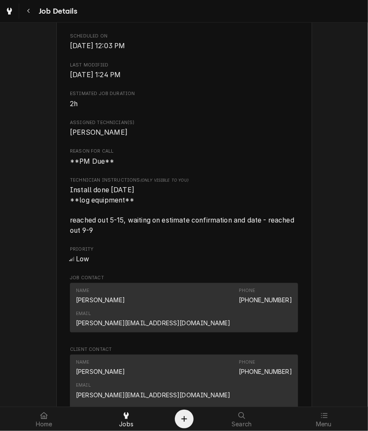
scroll to position [474, 0]
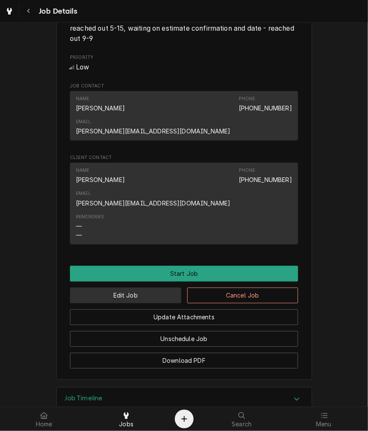
click at [151, 288] on button "Edit Job" at bounding box center [125, 296] width 111 height 16
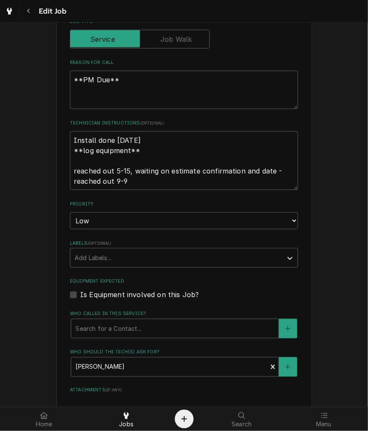
scroll to position [474, 0]
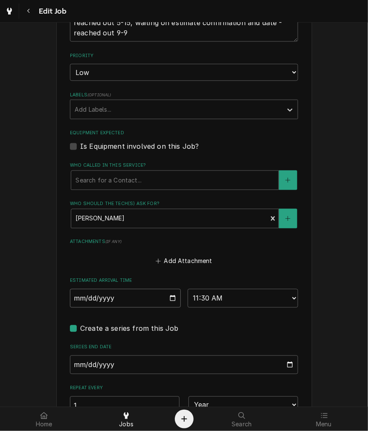
click at [165, 294] on input "[DATE]" at bounding box center [125, 298] width 111 height 19
type textarea "x"
type input "[DATE]"
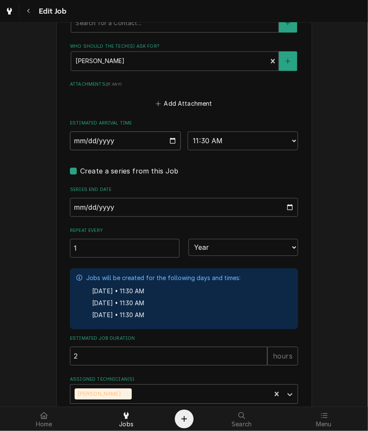
type textarea "x"
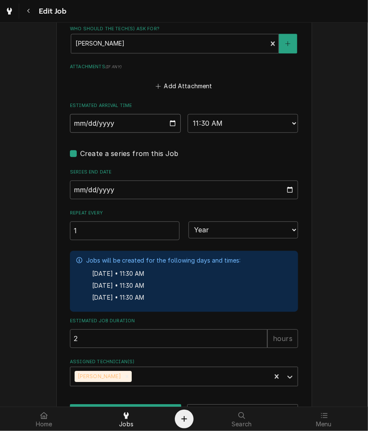
scroll to position [681, 0]
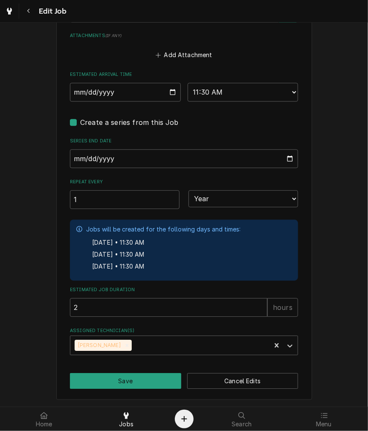
drag, startPoint x: 82, startPoint y: 122, endPoint x: 94, endPoint y: 160, distance: 39.8
click at [82, 122] on label "Create a series from this Job" at bounding box center [129, 122] width 99 height 10
click at [82, 122] on input "Job Create/Update Form" at bounding box center [194, 126] width 228 height 19
checkbox input "false"
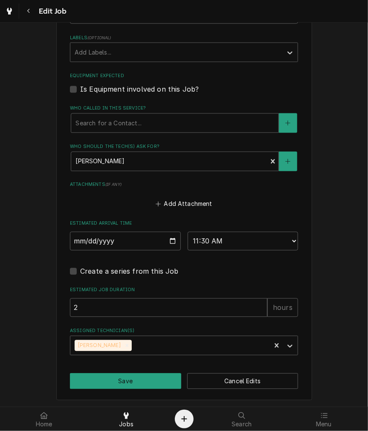
click at [126, 382] on button "Save" at bounding box center [125, 382] width 111 height 16
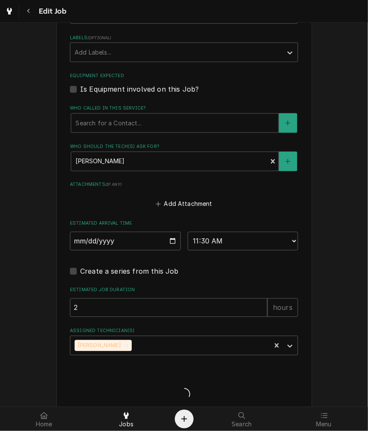
type textarea "x"
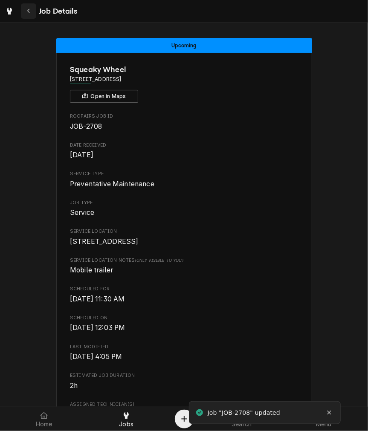
click at [32, 7] on div "Navigate back" at bounding box center [28, 11] width 9 height 9
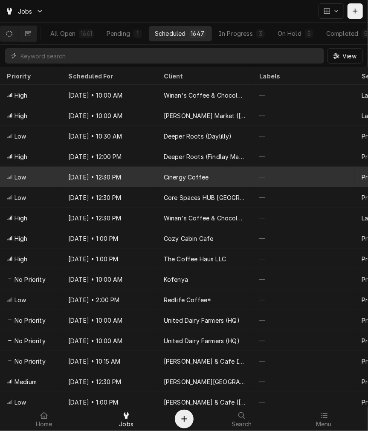
click at [178, 173] on div "Cinergy Coffee" at bounding box center [186, 177] width 45 height 9
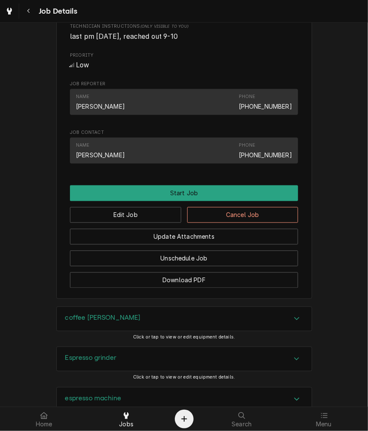
scroll to position [474, 0]
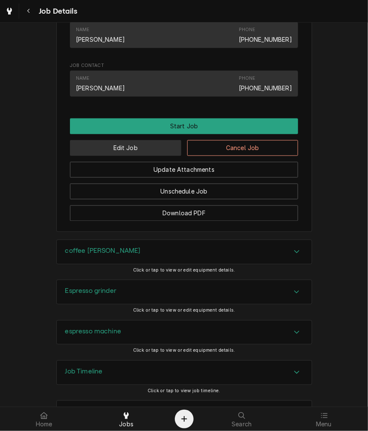
click at [137, 156] on button "Edit Job" at bounding box center [125, 148] width 111 height 16
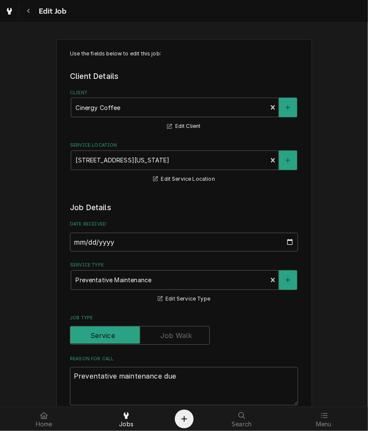
type textarea "x"
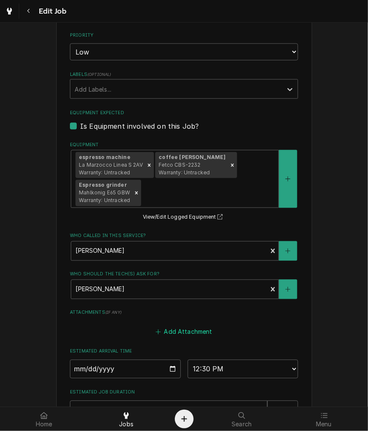
scroll to position [547, 0]
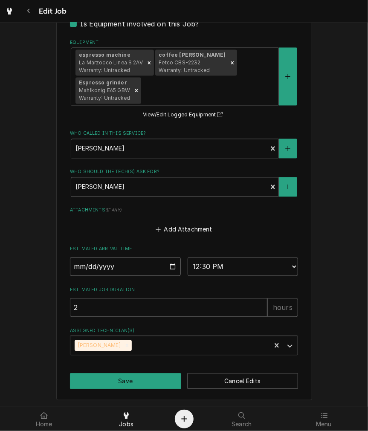
click at [167, 258] on input "[DATE]" at bounding box center [125, 267] width 111 height 19
click at [168, 267] on input "[DATE]" at bounding box center [125, 267] width 111 height 19
type input "[DATE]"
click at [132, 376] on button "Save" at bounding box center [125, 382] width 111 height 16
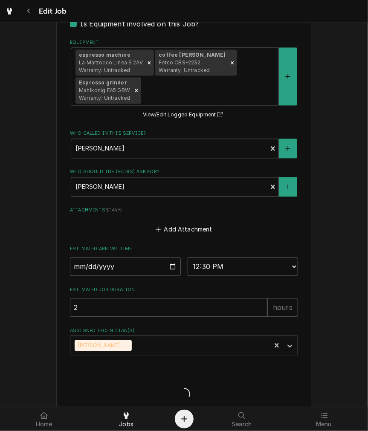
type textarea "x"
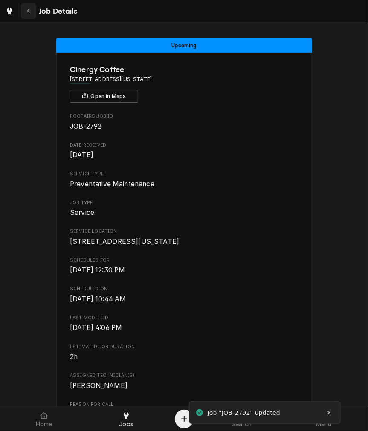
click at [30, 10] on icon "Navigate back" at bounding box center [29, 11] width 4 height 6
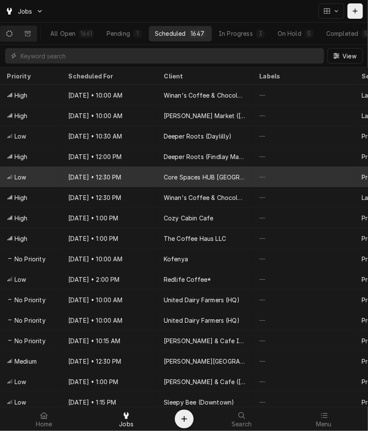
click at [189, 176] on div "Core Spaces HUB [GEOGRAPHIC_DATA]" at bounding box center [205, 177] width 82 height 9
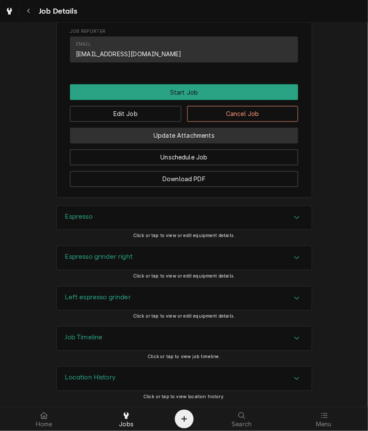
scroll to position [391, 0]
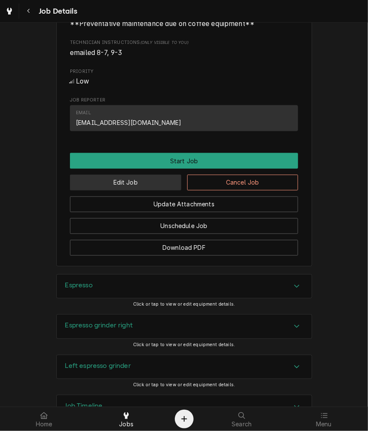
click at [156, 191] on button "Edit Job" at bounding box center [125, 183] width 111 height 16
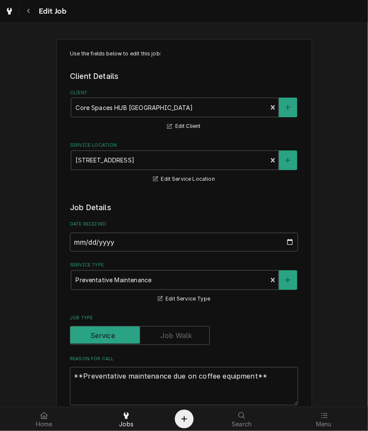
type textarea "x"
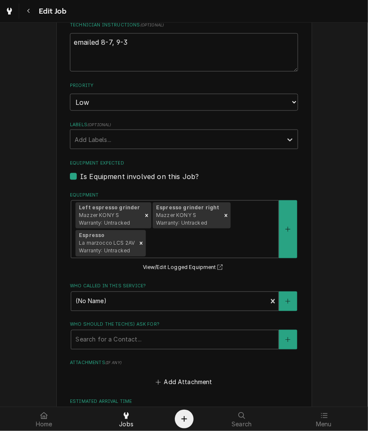
scroll to position [547, 0]
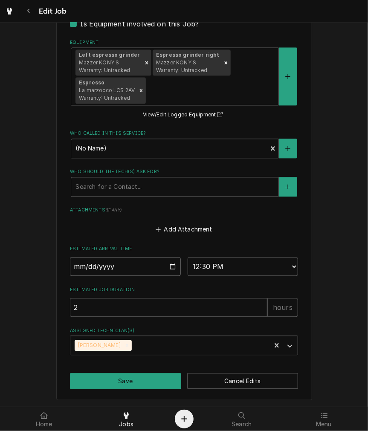
click at [170, 268] on input "[DATE]" at bounding box center [125, 267] width 111 height 19
type input "[DATE]"
click at [133, 374] on button "Save" at bounding box center [125, 382] width 111 height 16
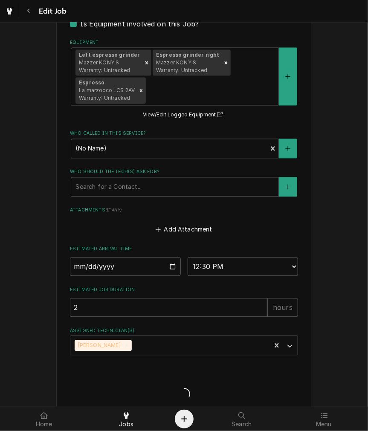
type textarea "x"
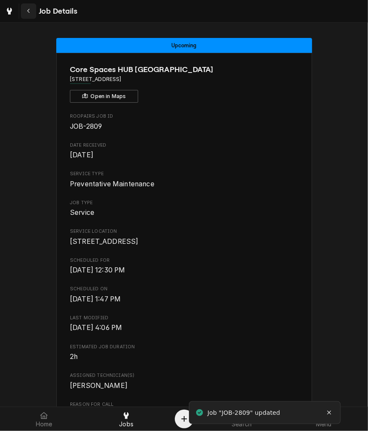
click at [35, 14] on button "Navigate back" at bounding box center [28, 10] width 15 height 15
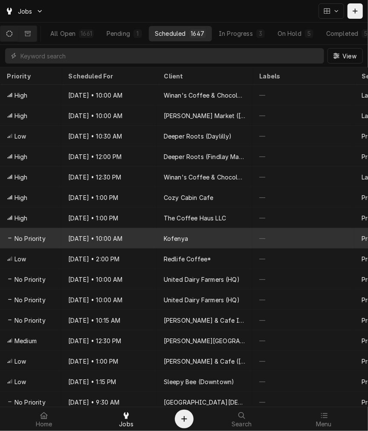
click at [133, 240] on div "Sep 25 • 10:00 AM" at bounding box center [109, 238] width 96 height 20
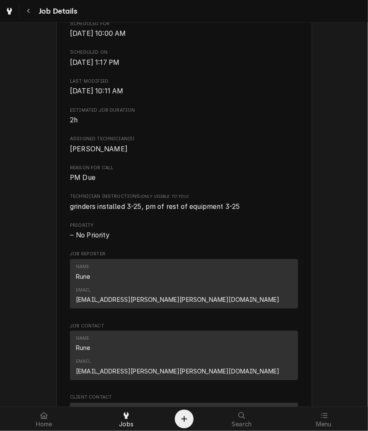
scroll to position [316, 0]
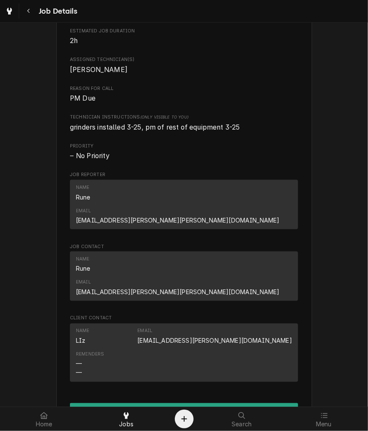
click at [227, 338] on link "[EMAIL_ADDRESS][PERSON_NAME][DOMAIN_NAME]" at bounding box center [214, 341] width 155 height 7
drag, startPoint x: 224, startPoint y: 303, endPoint x: 297, endPoint y: 308, distance: 73.6
click at [297, 308] on div "Kofenya [STREET_ADDRESS] Open in Maps Roopairs Job ID JOB-648 Date Received [DA…" at bounding box center [184, 127] width 256 height 781
copy link "[EMAIL_ADDRESS][PERSON_NAME][DOMAIN_NAME]"
drag, startPoint x: 144, startPoint y: 397, endPoint x: 143, endPoint y: 390, distance: 6.5
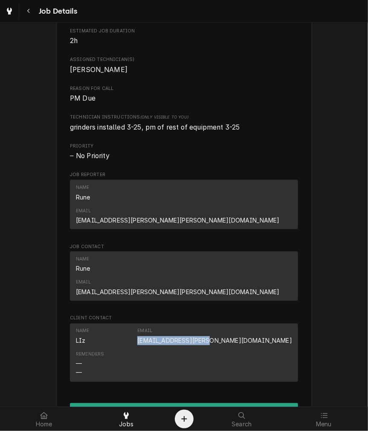
click at [144, 425] on button "Edit Job" at bounding box center [125, 433] width 111 height 16
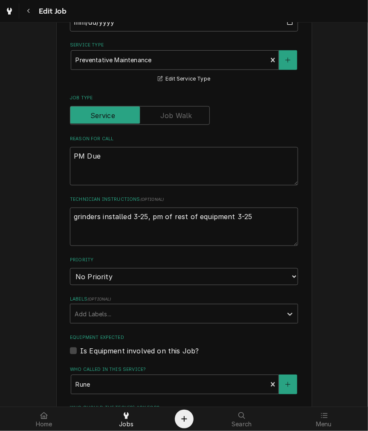
scroll to position [219, 0]
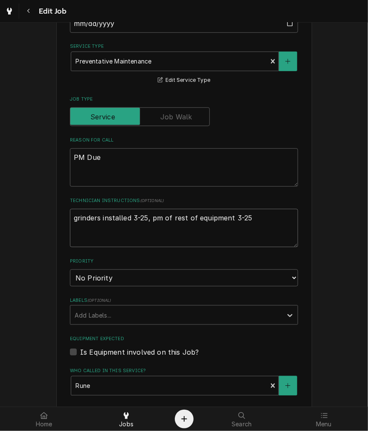
click at [270, 232] on textarea "grinders installed 3-25, pm of rest of equipment 3-25" at bounding box center [184, 228] width 228 height 38
type textarea "x"
type textarea "grinders installed 3-25, pm of rest of equipment 3-25,"
type textarea "x"
type textarea "grinders installed 3-25, pm of rest of equipment 3-25,"
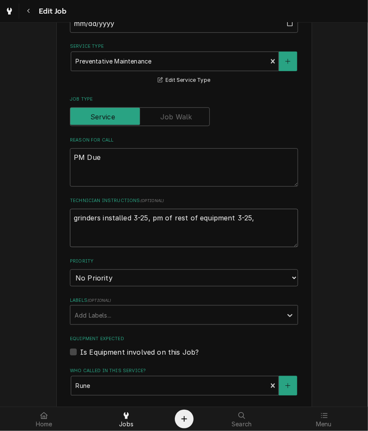
type textarea "x"
type textarea "grinders installed 3-25, pm of rest of equipment 3-25, e"
type textarea "x"
type textarea "grinders installed 3-25, pm of rest of equipment 3-25, em"
type textarea "x"
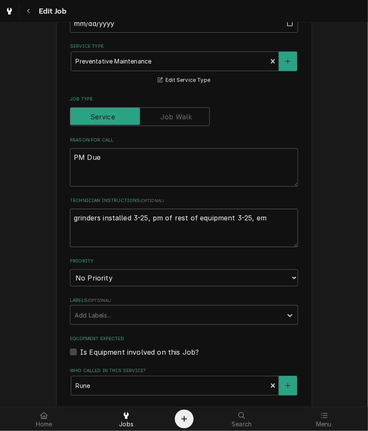
type textarea "grinders installed 3-25, pm of rest of equipment 3-25, ema"
type textarea "x"
type textarea "grinders installed 3-25, pm of rest of equipment 3-25, emai"
type textarea "x"
type textarea "grinders installed 3-25, pm of rest of equipment 3-25, email"
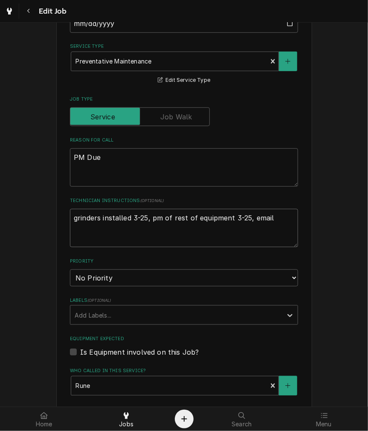
type textarea "x"
type textarea "grinders installed 3-25, pm of rest of equipment 3-25, emaile"
type textarea "x"
type textarea "grinders installed 3-25, pm of rest of equipment 3-25, emailed"
type textarea "x"
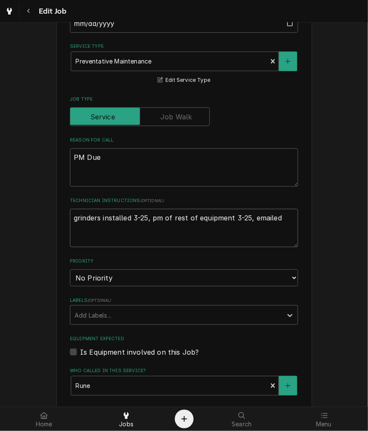
type textarea "grinders installed 3-25, pm of rest of equipment 3-25, emailed"
type textarea "x"
type textarea "grinders installed 3-25, pm of rest of equipment 3-25, emailed 9"
type textarea "x"
type textarea "grinders installed 3-25, pm of rest of equipment 3-25, emailed 9*"
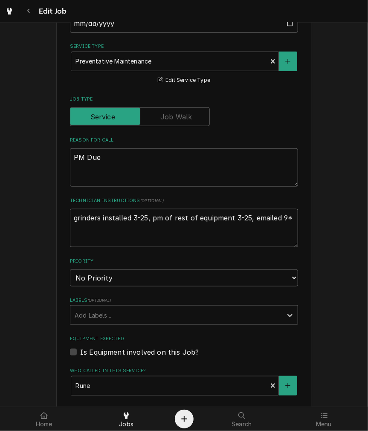
type textarea "x"
type textarea "grinders installed 3-25, pm of rest of equipment 3-25, emailed 9"
type textarea "x"
type textarea "grinders installed 3-25, pm of rest of equipment 3-25, emailed 9-"
type textarea "x"
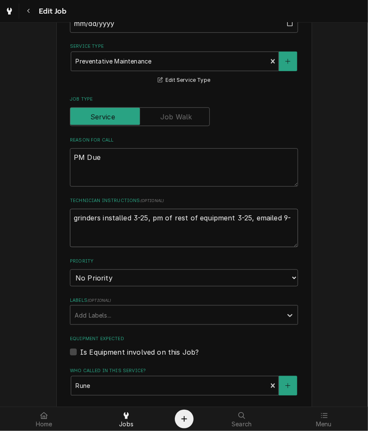
type textarea "grinders installed 3-25, pm of rest of equipment 3-25, emailed 9-2"
type textarea "x"
type textarea "grinders installed 3-25, pm of rest of equipment 3-25, emailed 9-21"
type textarea "x"
type textarea "grinders installed 3-25, pm of rest of equipment 3-25, emailed 9-2"
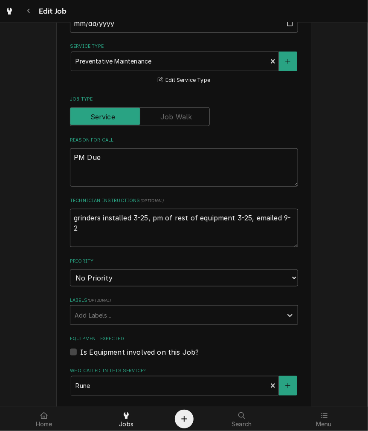
type textarea "x"
type textarea "grinders installed 3-25, pm of rest of equipment 3-25, emailed 9-22"
type textarea "x"
type textarea "grinders installed 3-25, pm of rest of equipment 3-25, emailed 9-2"
type textarea "x"
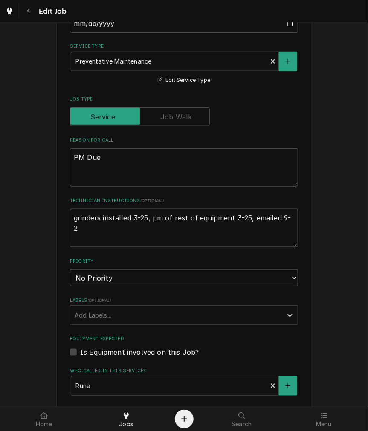
type textarea "grinders installed 3-25, pm of rest of equipment 3-25, emailed 9-23"
type textarea "x"
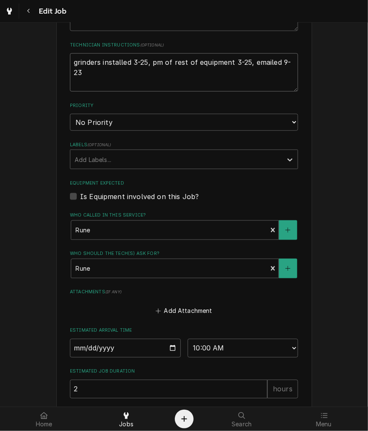
scroll to position [377, 0]
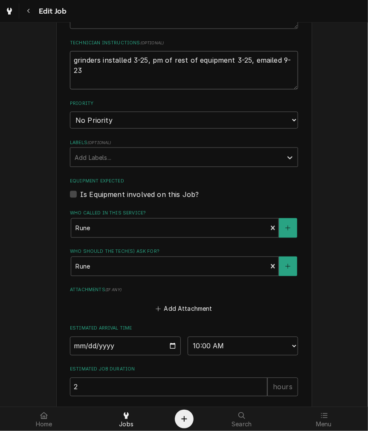
type textarea "grinders installed 3-25, pm of rest of equipment 3-25, emailed 9-23"
click at [94, 239] on fieldset "Job Details Date Received 2024-05-06 Service Type Preventative Maintenance Edit…" at bounding box center [184, 130] width 228 height 610
click at [96, 230] on div "Who called in this service?" at bounding box center [169, 228] width 187 height 15
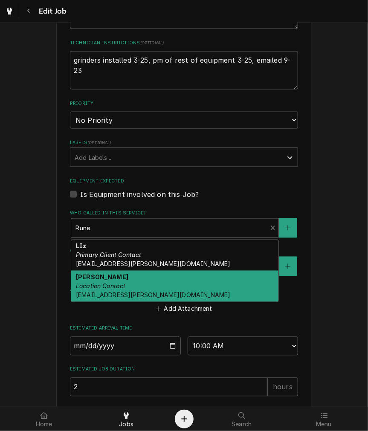
click at [96, 274] on strong "Liz Snyder" at bounding box center [102, 277] width 52 height 7
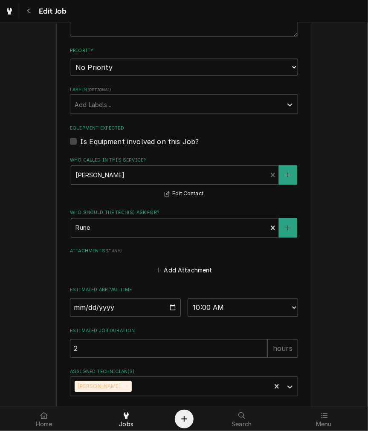
scroll to position [471, 0]
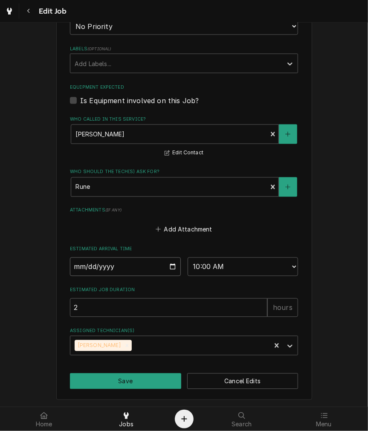
click at [171, 265] on input "2025-09-25" at bounding box center [125, 267] width 111 height 19
type textarea "x"
type input "2025-10-10"
click at [139, 374] on button "Save" at bounding box center [125, 382] width 111 height 16
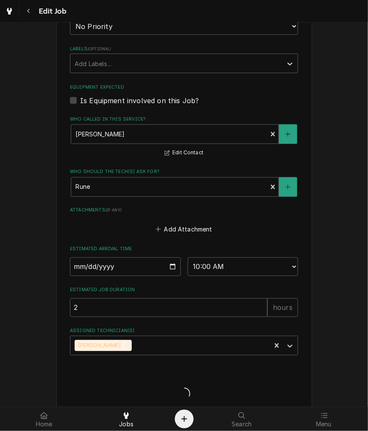
type textarea "x"
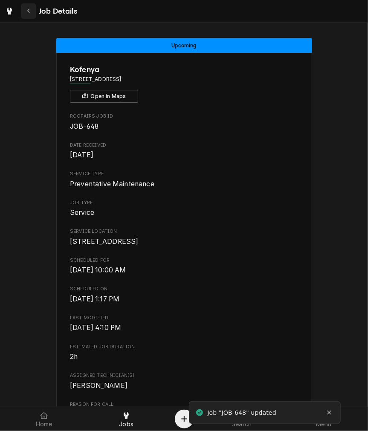
click at [30, 11] on icon "Navigate back" at bounding box center [29, 11] width 4 height 6
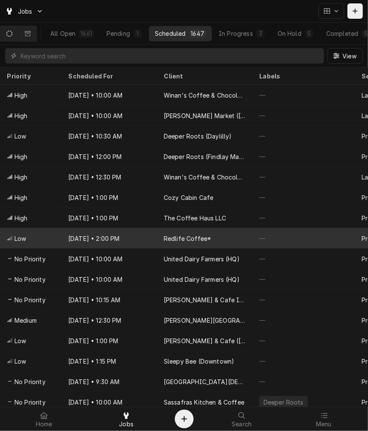
click at [143, 241] on div "[DATE] • 2:00 PM" at bounding box center [109, 238] width 96 height 20
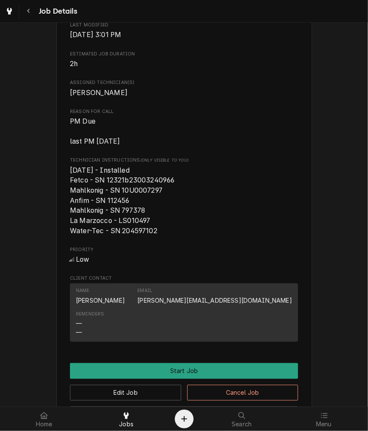
scroll to position [316, 0]
